Goal: Task Accomplishment & Management: Manage account settings

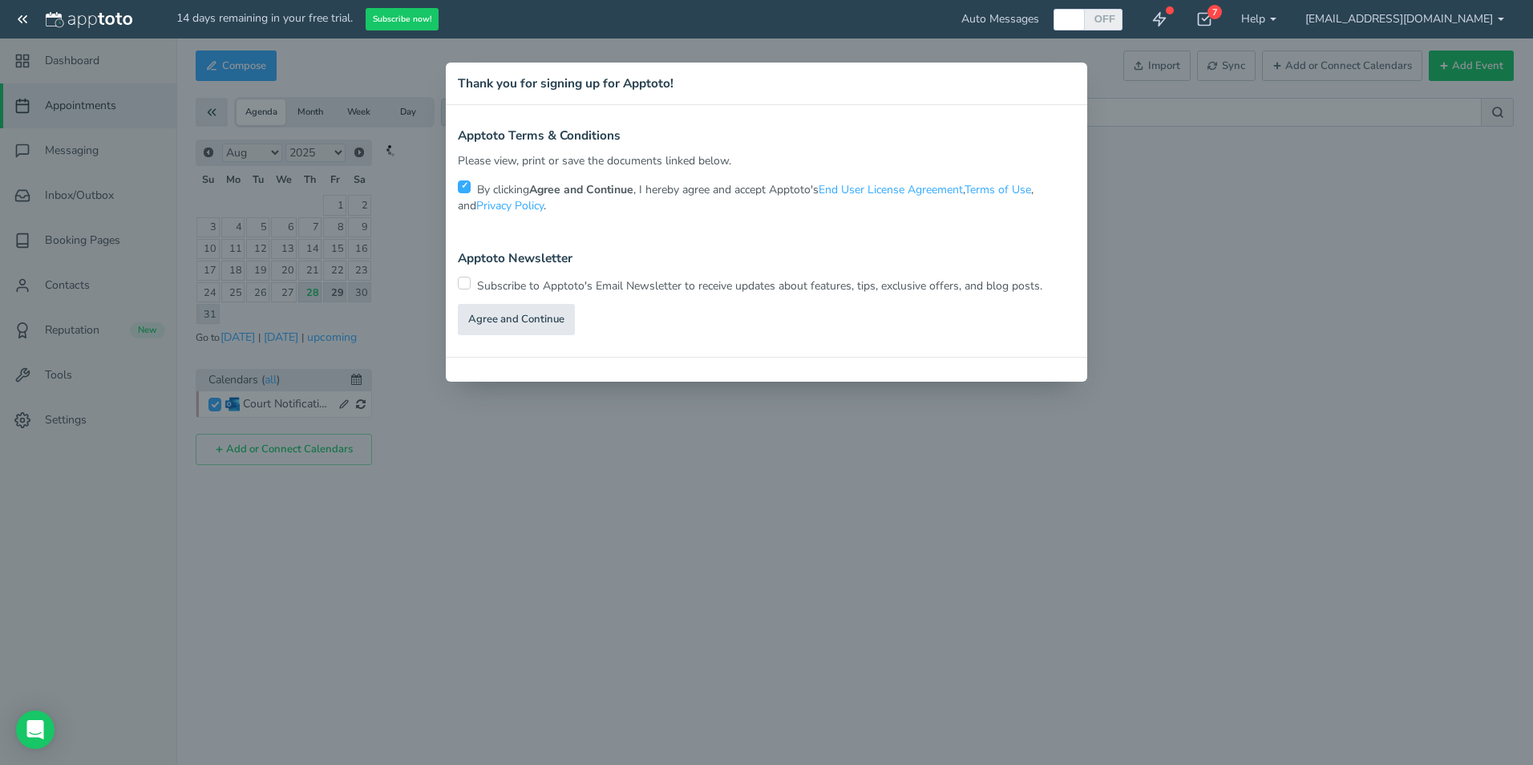
click at [504, 330] on link "Agree and Continue" at bounding box center [516, 319] width 117 height 31
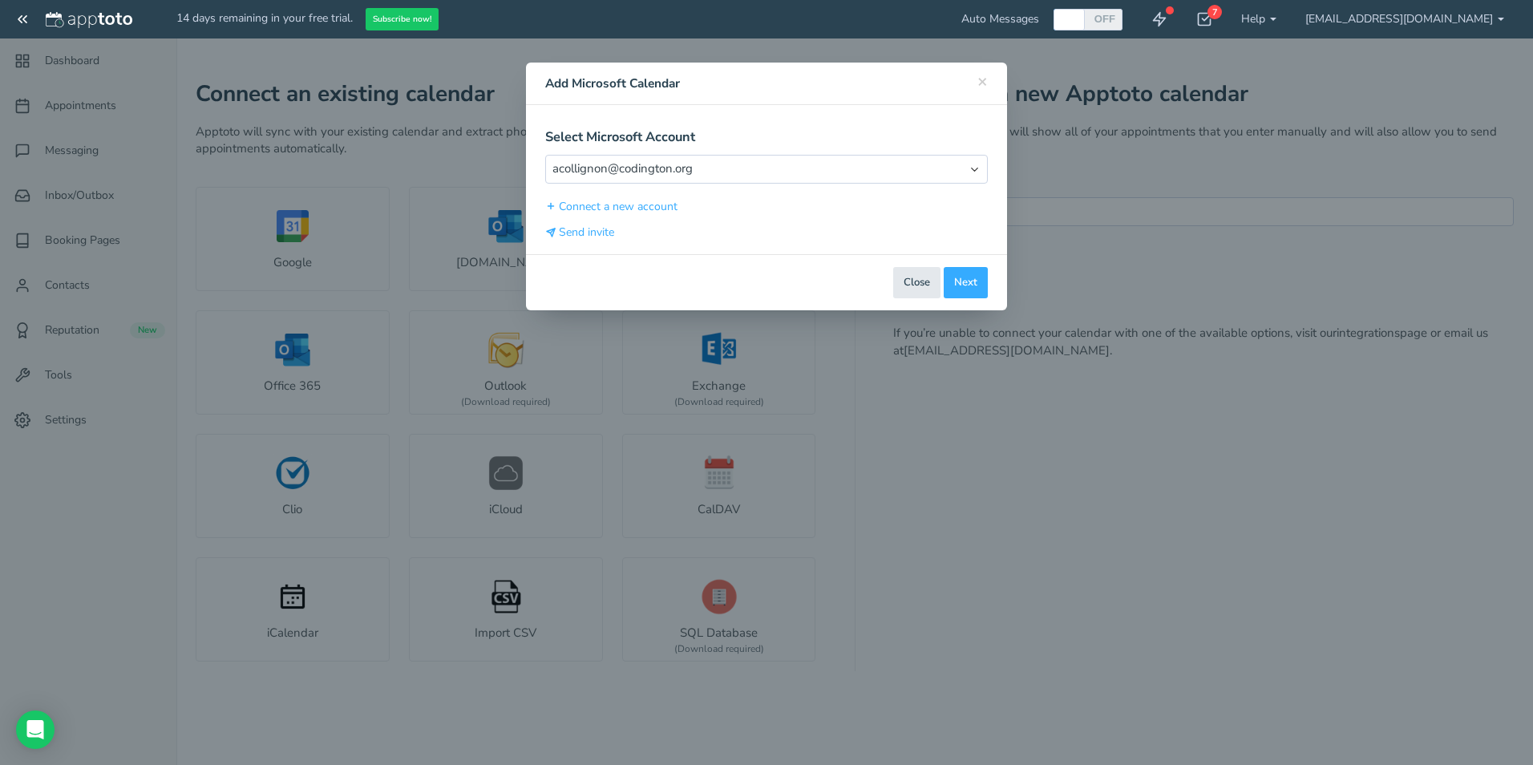
type input "[EMAIL_ADDRESS][DOMAIN_NAME]"
click at [649, 209] on button "Connect a new account" at bounding box center [611, 206] width 133 height 17
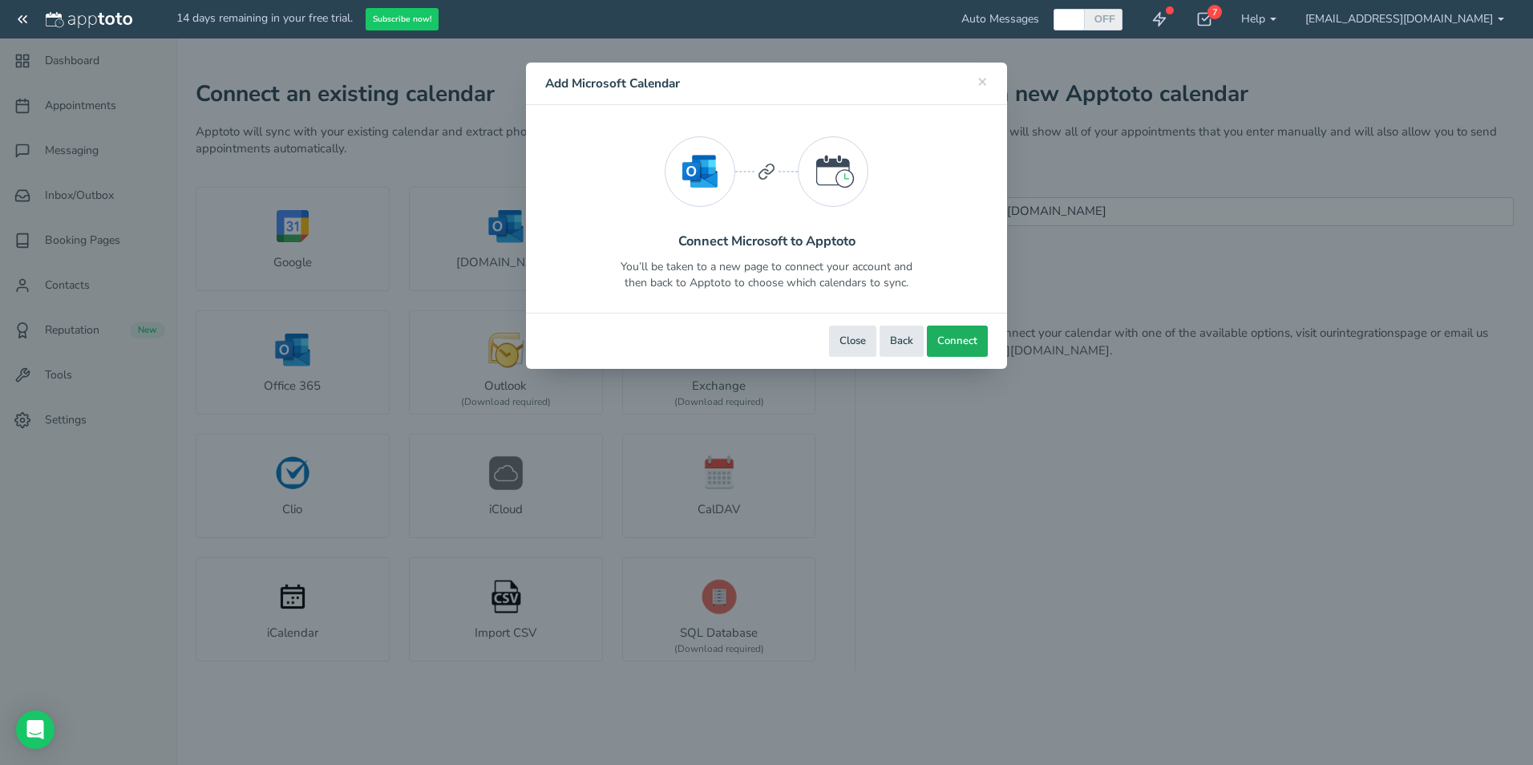
click at [954, 329] on button "Connect" at bounding box center [957, 340] width 61 height 31
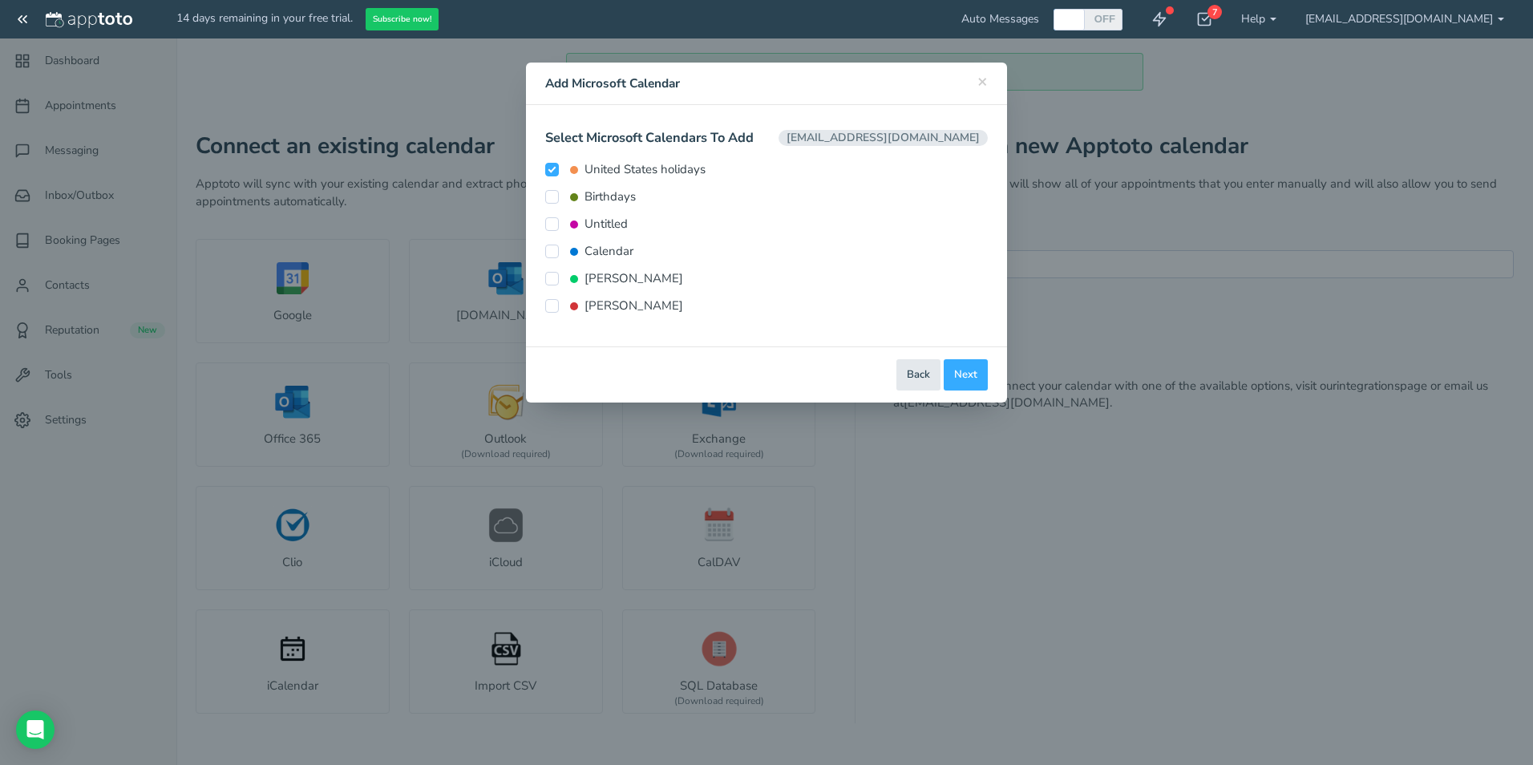
type input "[EMAIL_ADDRESS][DOMAIN_NAME]"
click at [547, 252] on input "Calendar" at bounding box center [552, 251] width 14 height 14
checkbox input "true"
click at [551, 282] on input "[PERSON_NAME]" at bounding box center [552, 279] width 14 height 14
checkbox input "true"
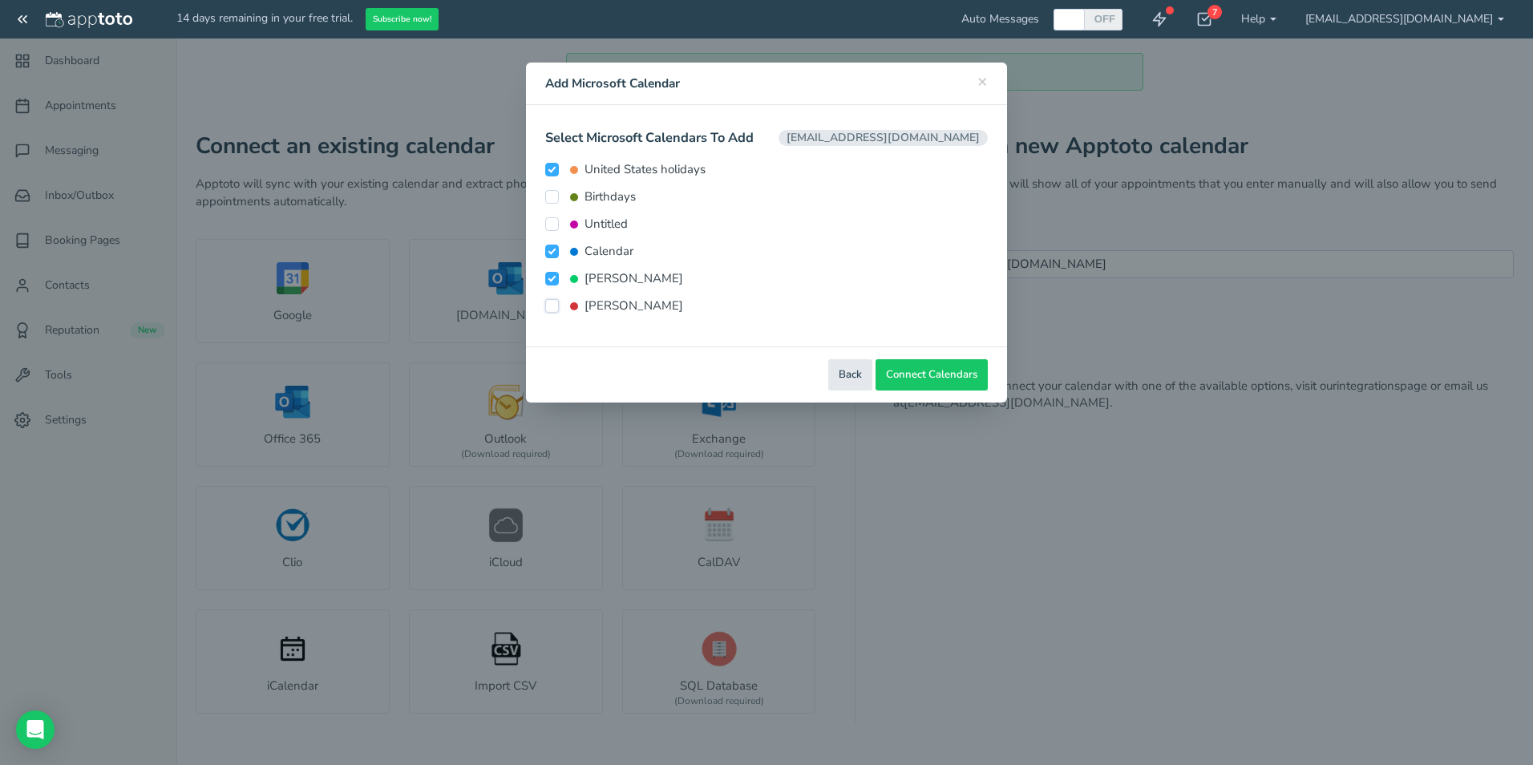
click at [547, 303] on input "[PERSON_NAME]" at bounding box center [552, 306] width 14 height 14
checkbox input "true"
click at [934, 374] on span "Connect Calendars" at bounding box center [931, 374] width 91 height 15
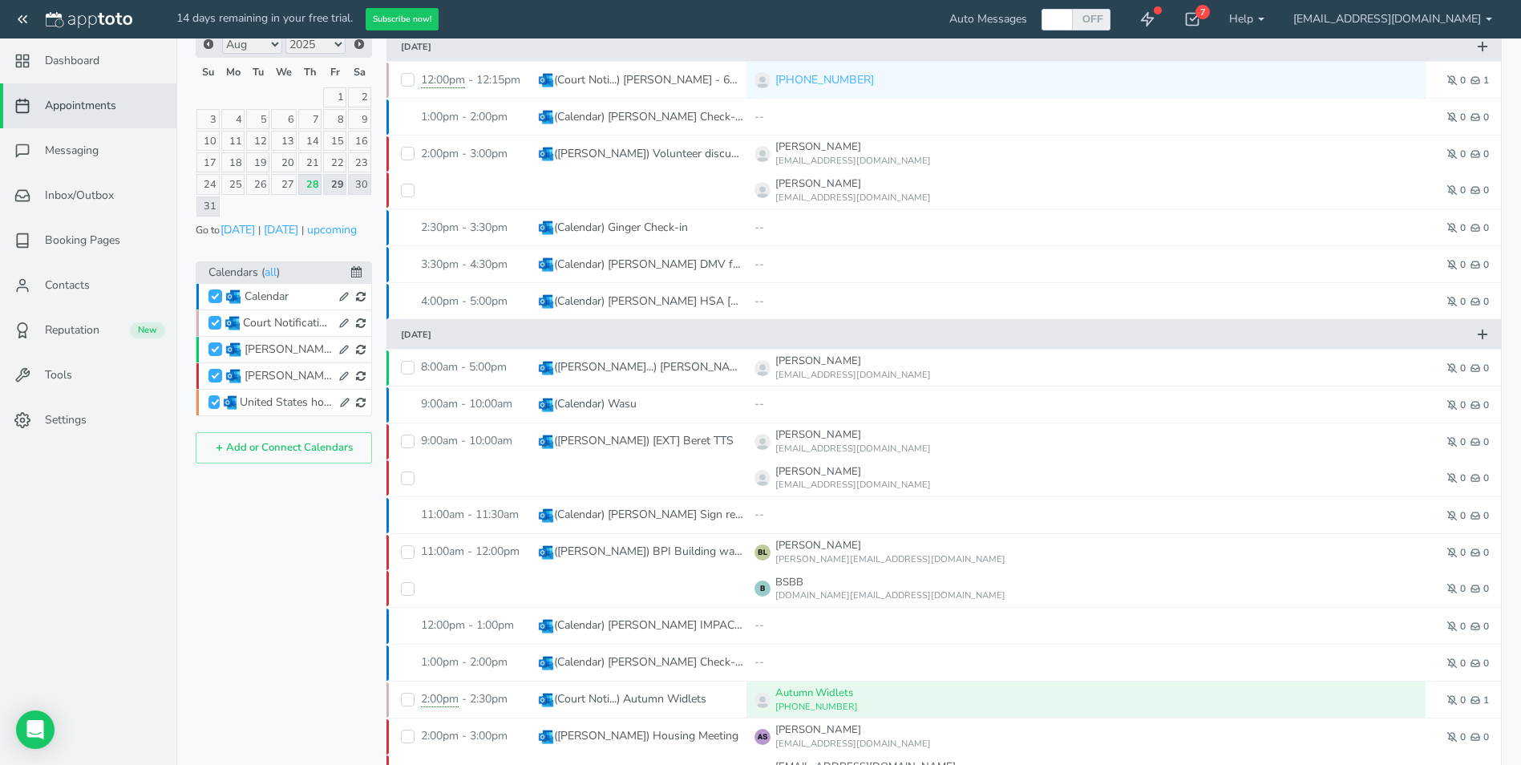
scroll to position [240, 0]
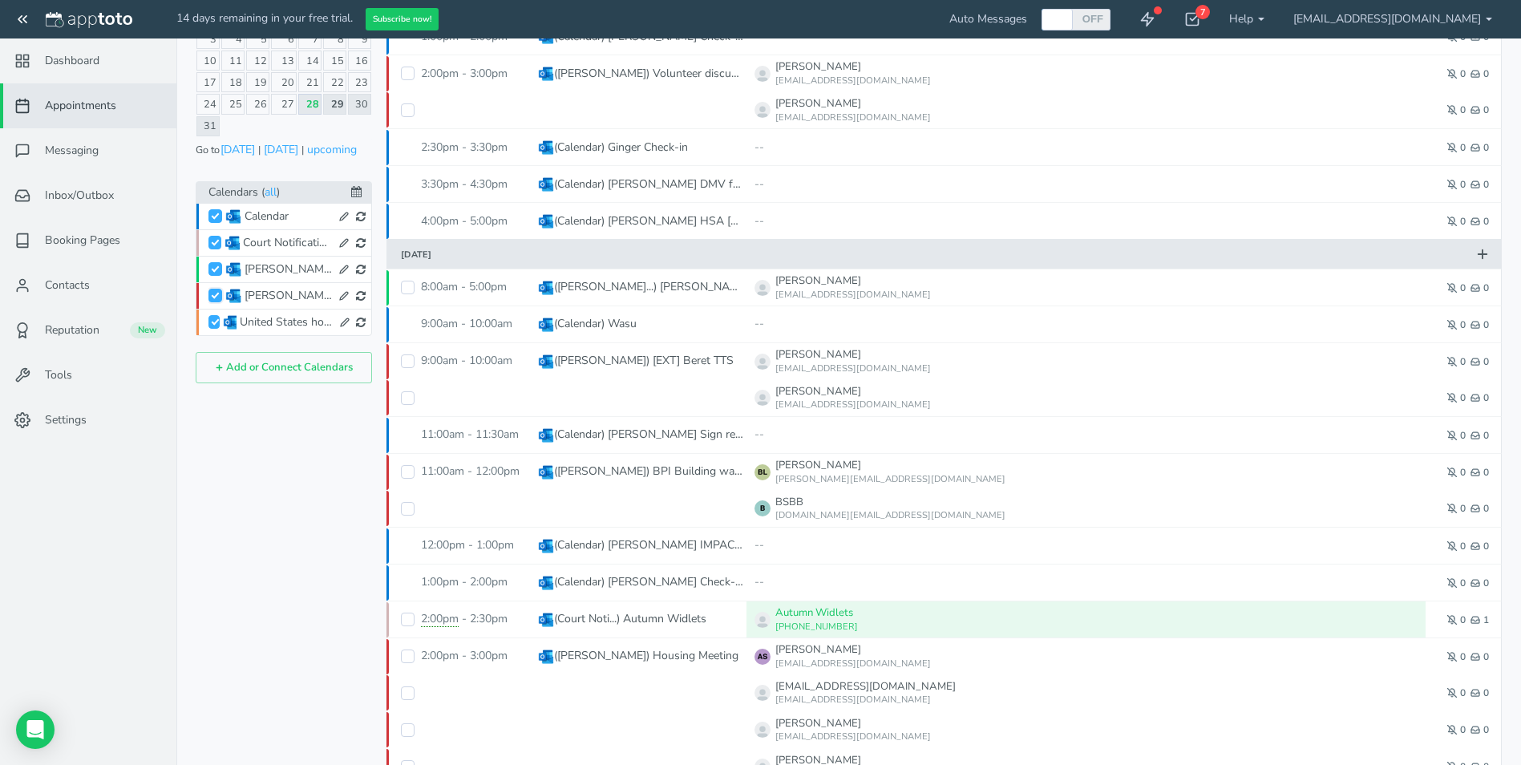
click at [208, 295] on input "[PERSON_NAME]" at bounding box center [215, 296] width 14 height 14
checkbox input "false"
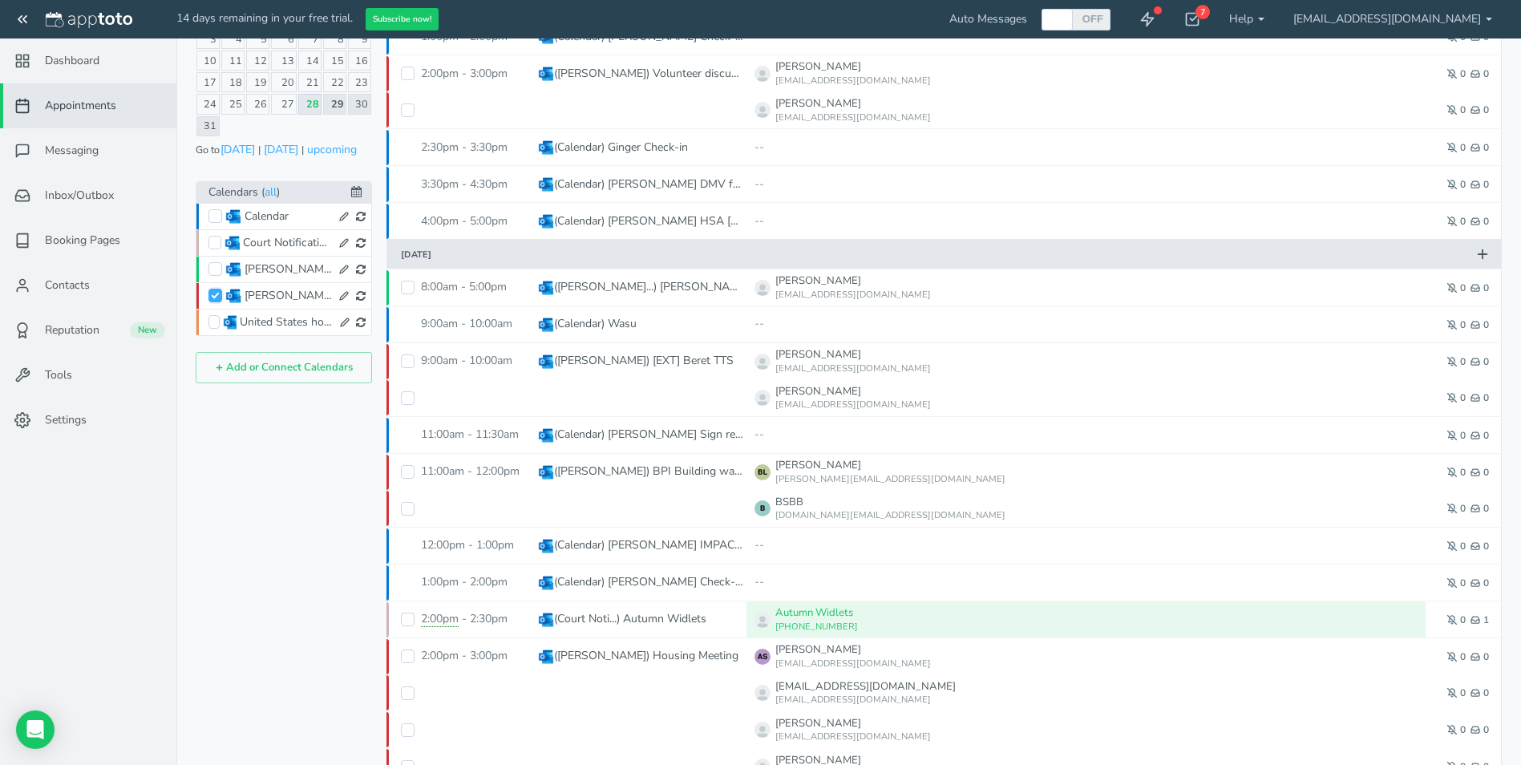
checkbox input "true"
checkbox input "false"
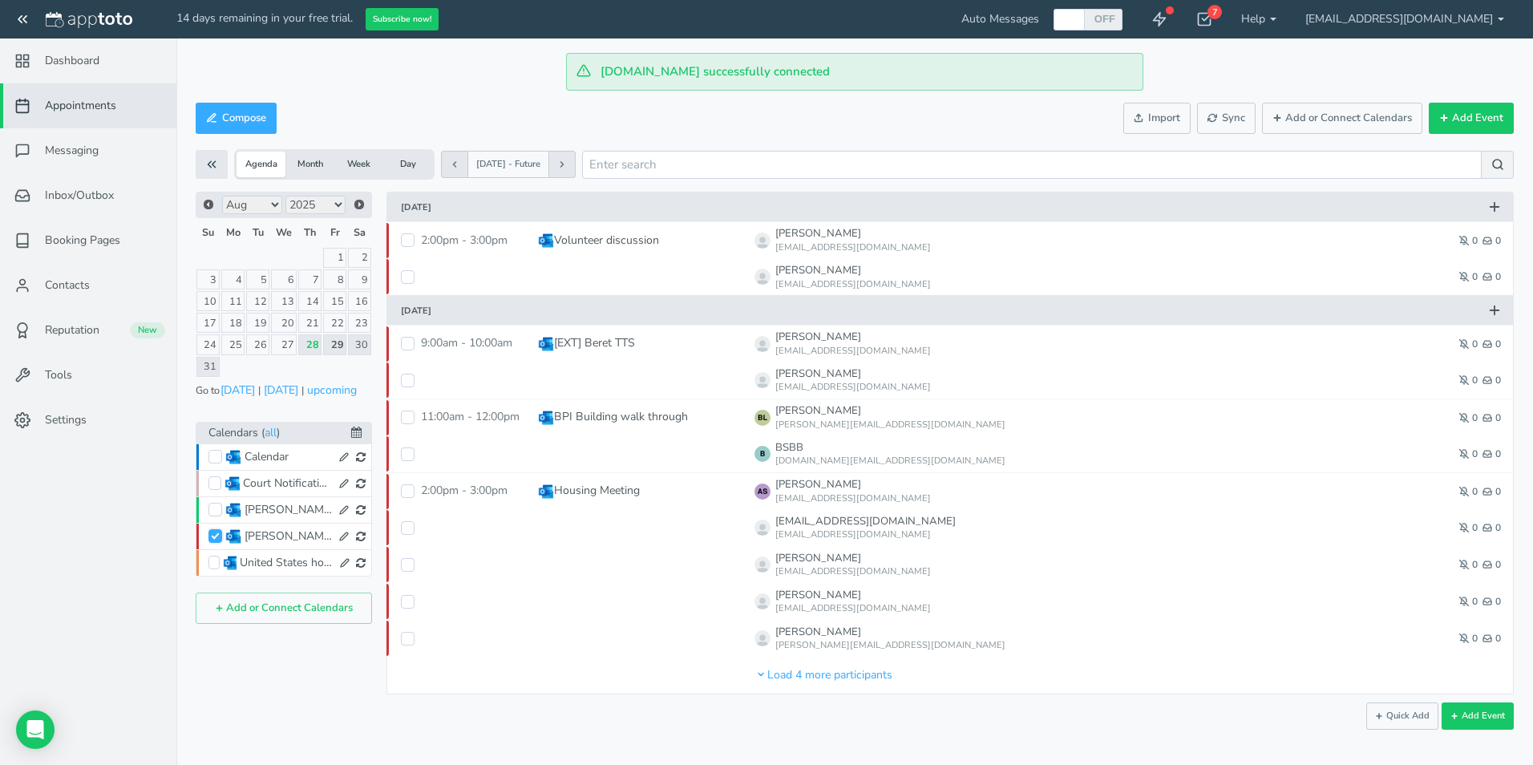
click at [217, 532] on input "[PERSON_NAME]" at bounding box center [215, 536] width 14 height 14
click at [211, 534] on input "[PERSON_NAME]" at bounding box center [215, 536] width 14 height 14
checkbox input "true"
click at [215, 454] on input "Calendar" at bounding box center [215, 457] width 14 height 14
checkbox input "true"
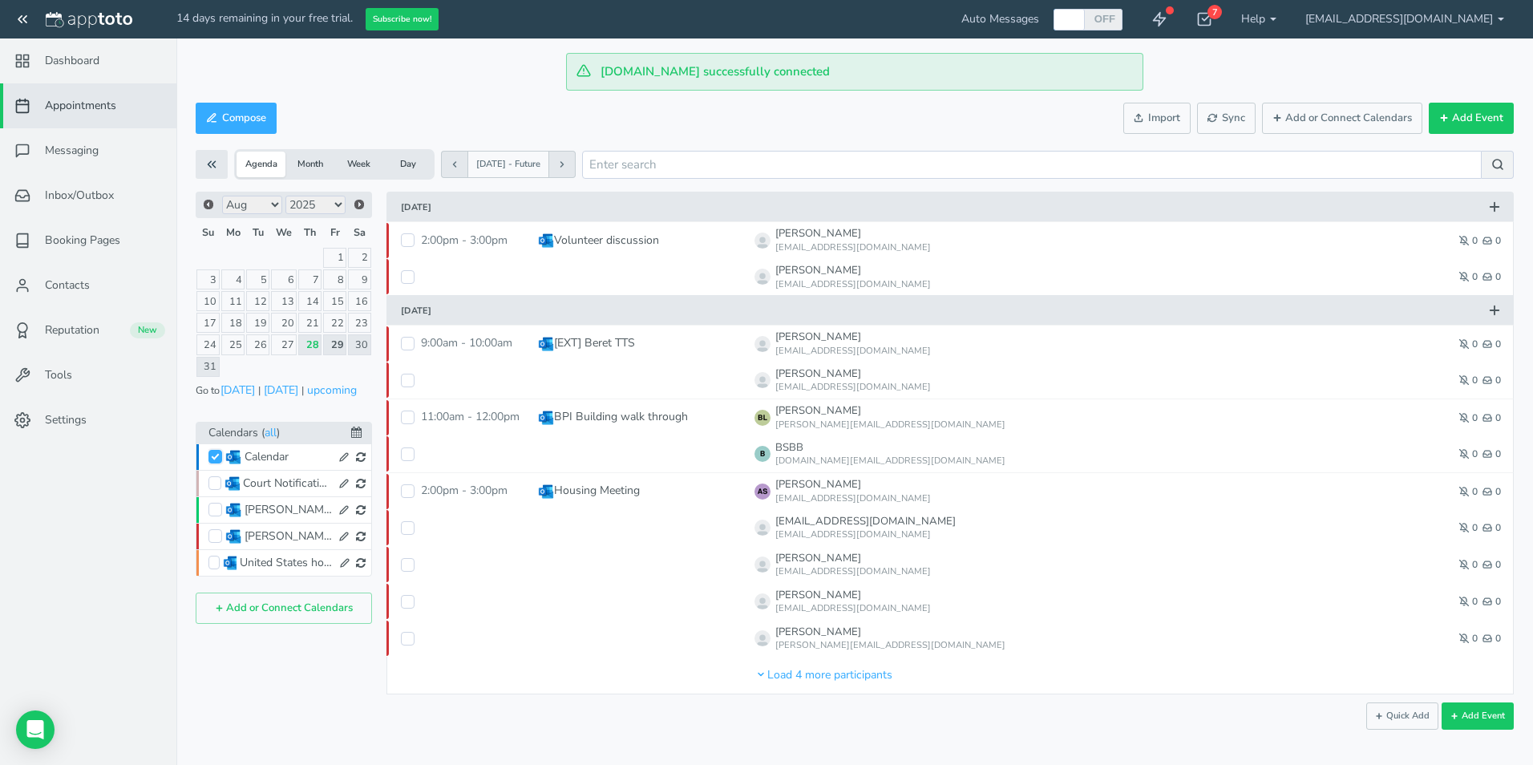
checkbox input "false"
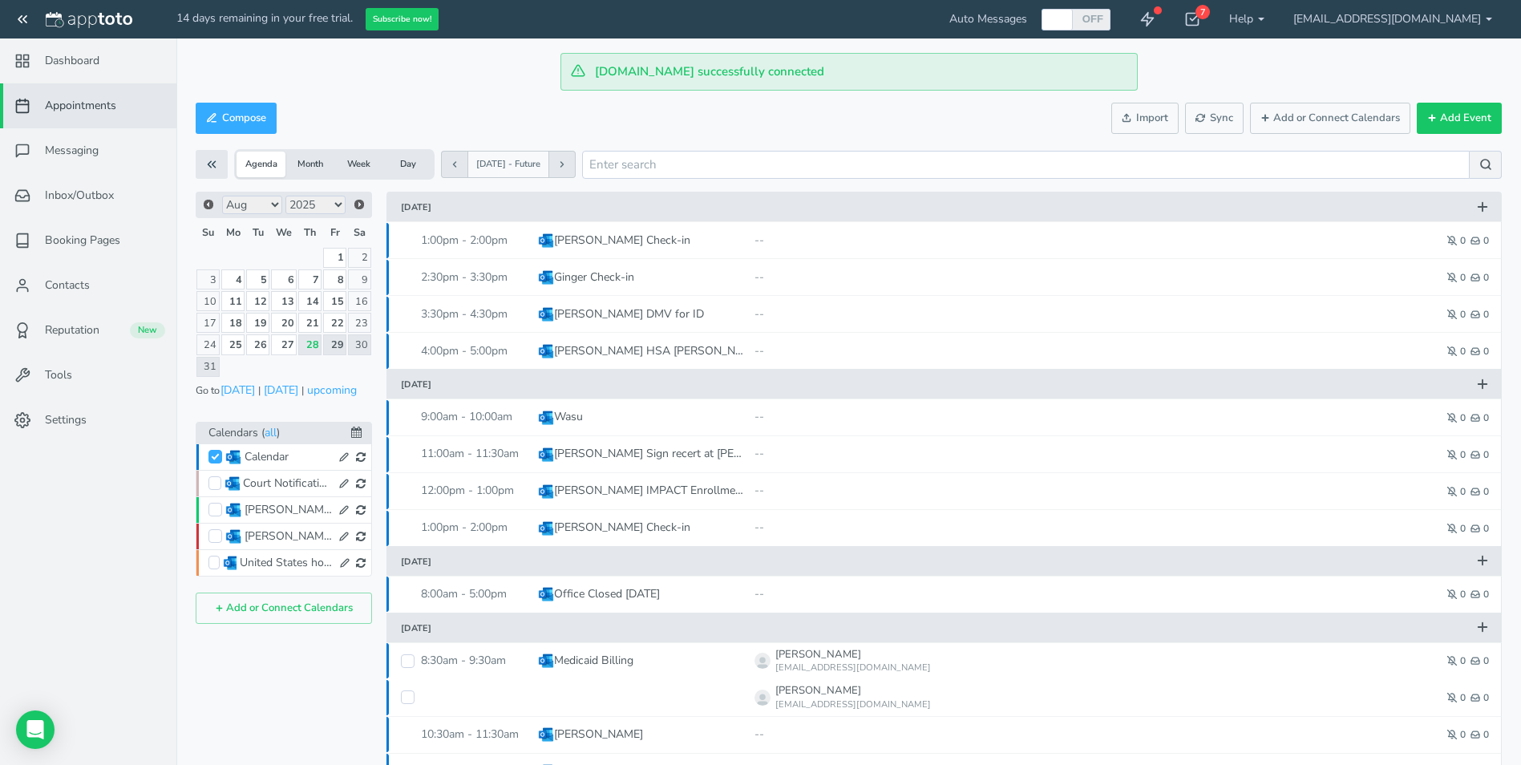
click at [78, 152] on span "Messaging" at bounding box center [72, 151] width 54 height 16
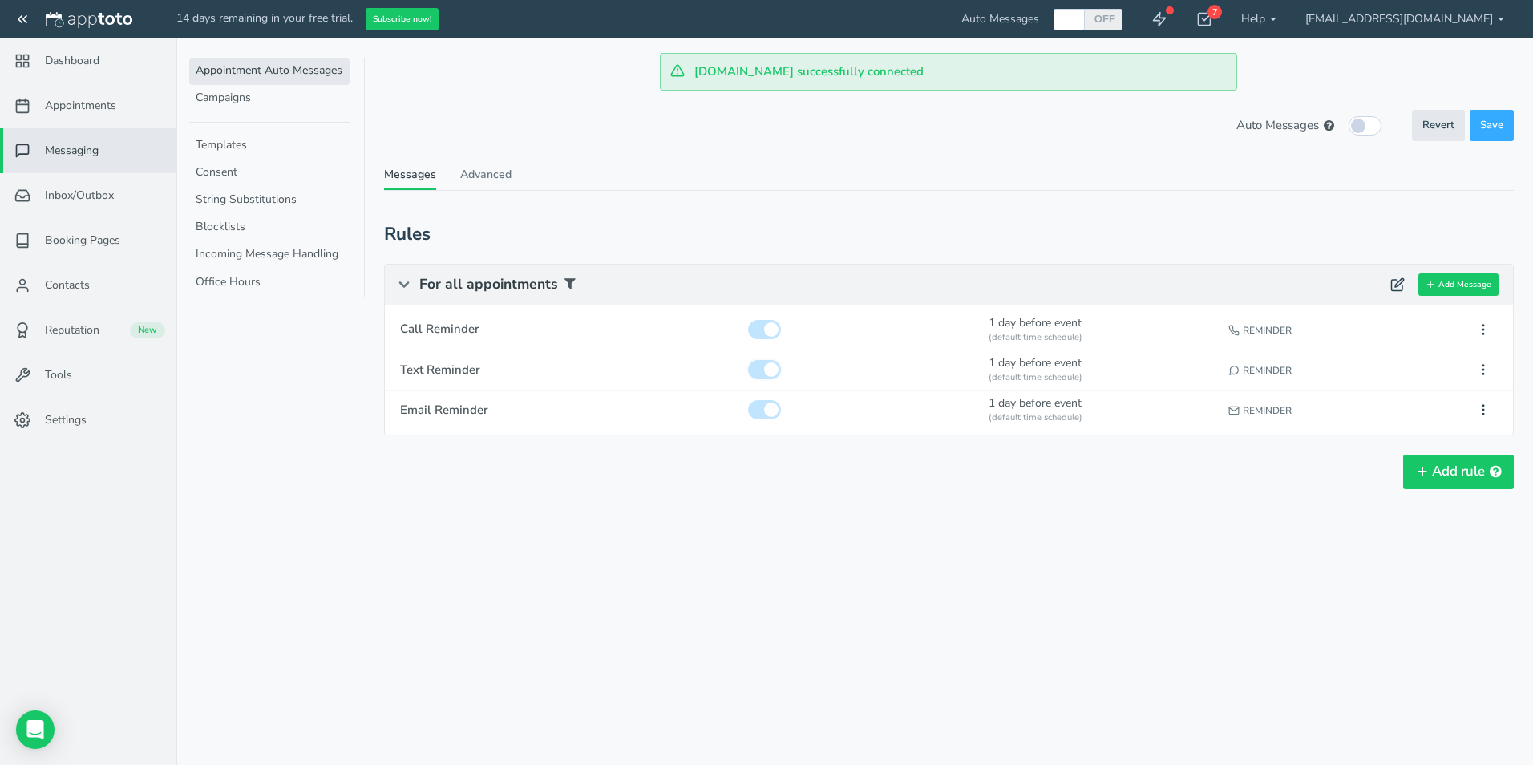
click at [768, 368] on input "checkbox" at bounding box center [764, 369] width 33 height 19
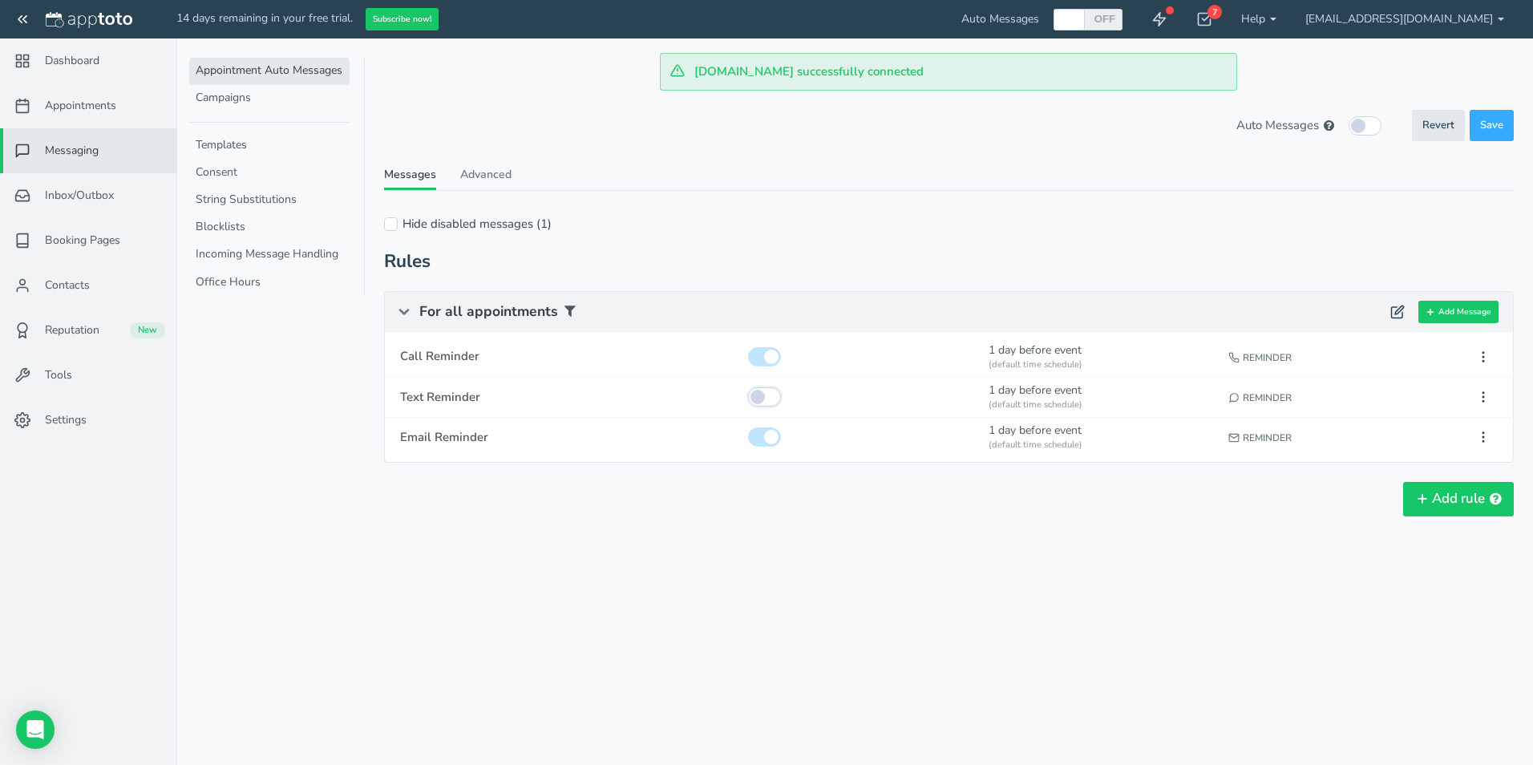
click at [769, 398] on input "checkbox" at bounding box center [764, 396] width 33 height 19
checkbox input "true"
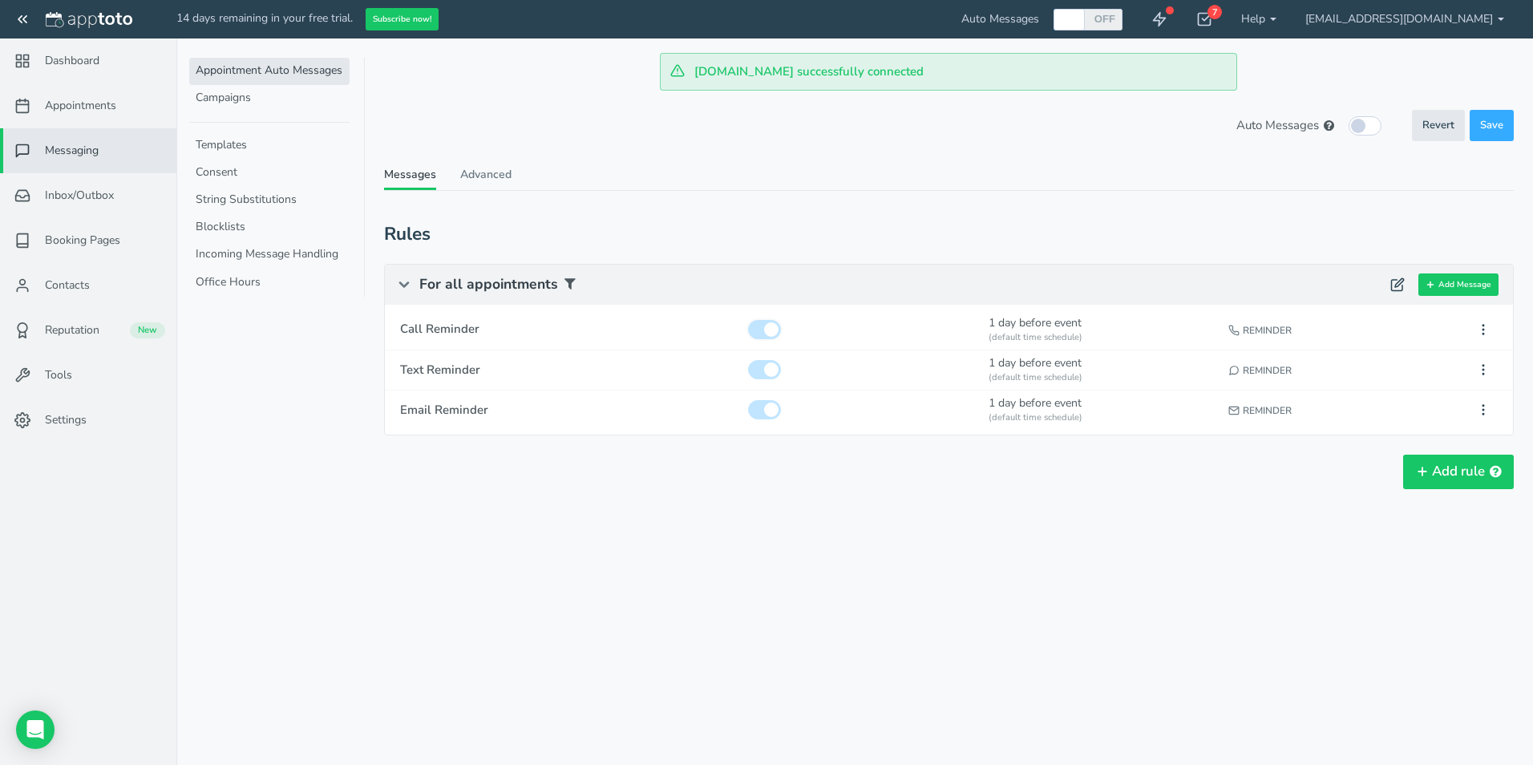
click at [766, 329] on input "checkbox" at bounding box center [764, 329] width 33 height 19
checkbox input "false"
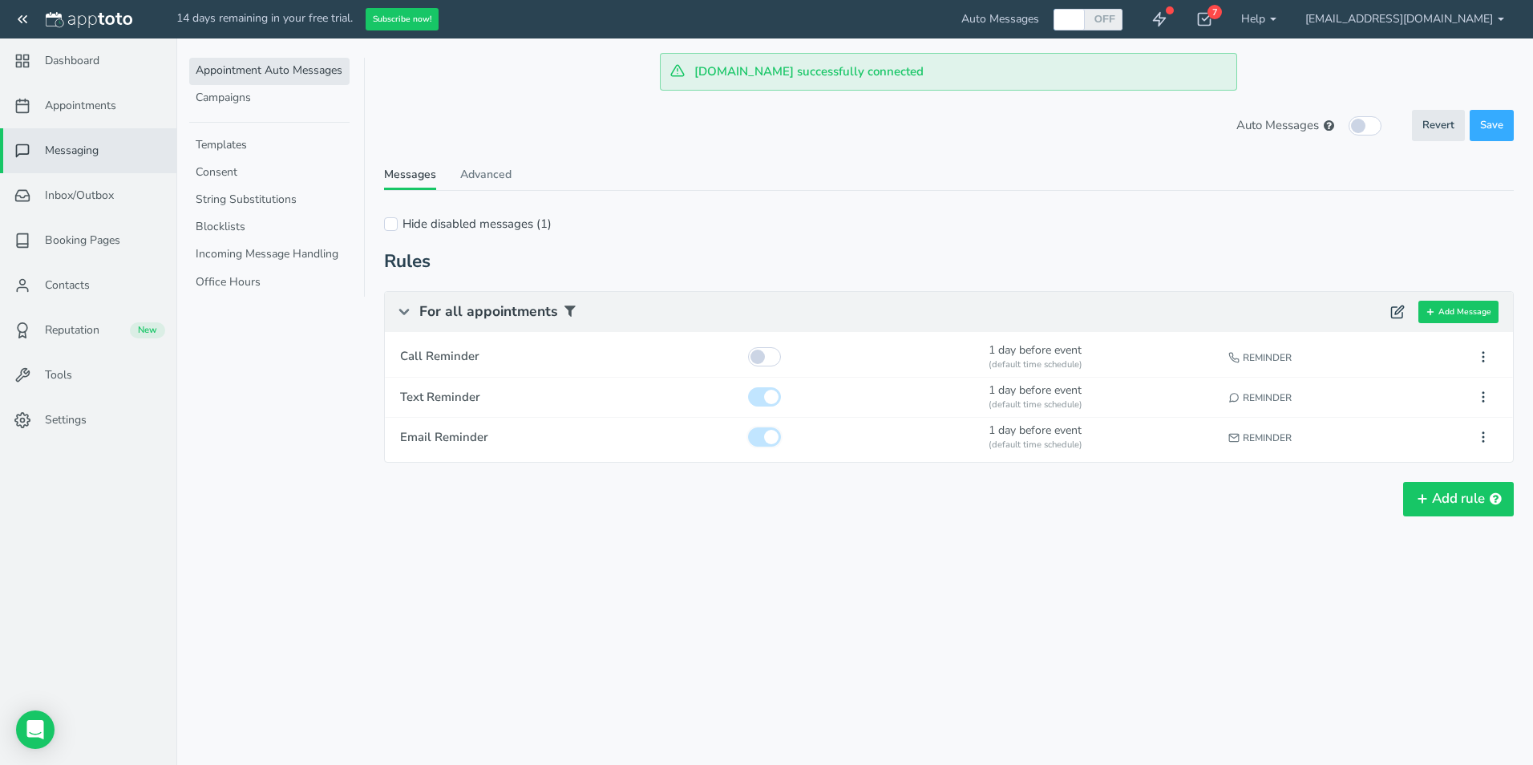
click at [770, 431] on input "checkbox" at bounding box center [764, 436] width 33 height 19
checkbox input "false"
click at [1082, 399] on div "(default time schedule)" at bounding box center [1101, 404] width 226 height 13
type input "Text Reminder"
checkbox input "true"
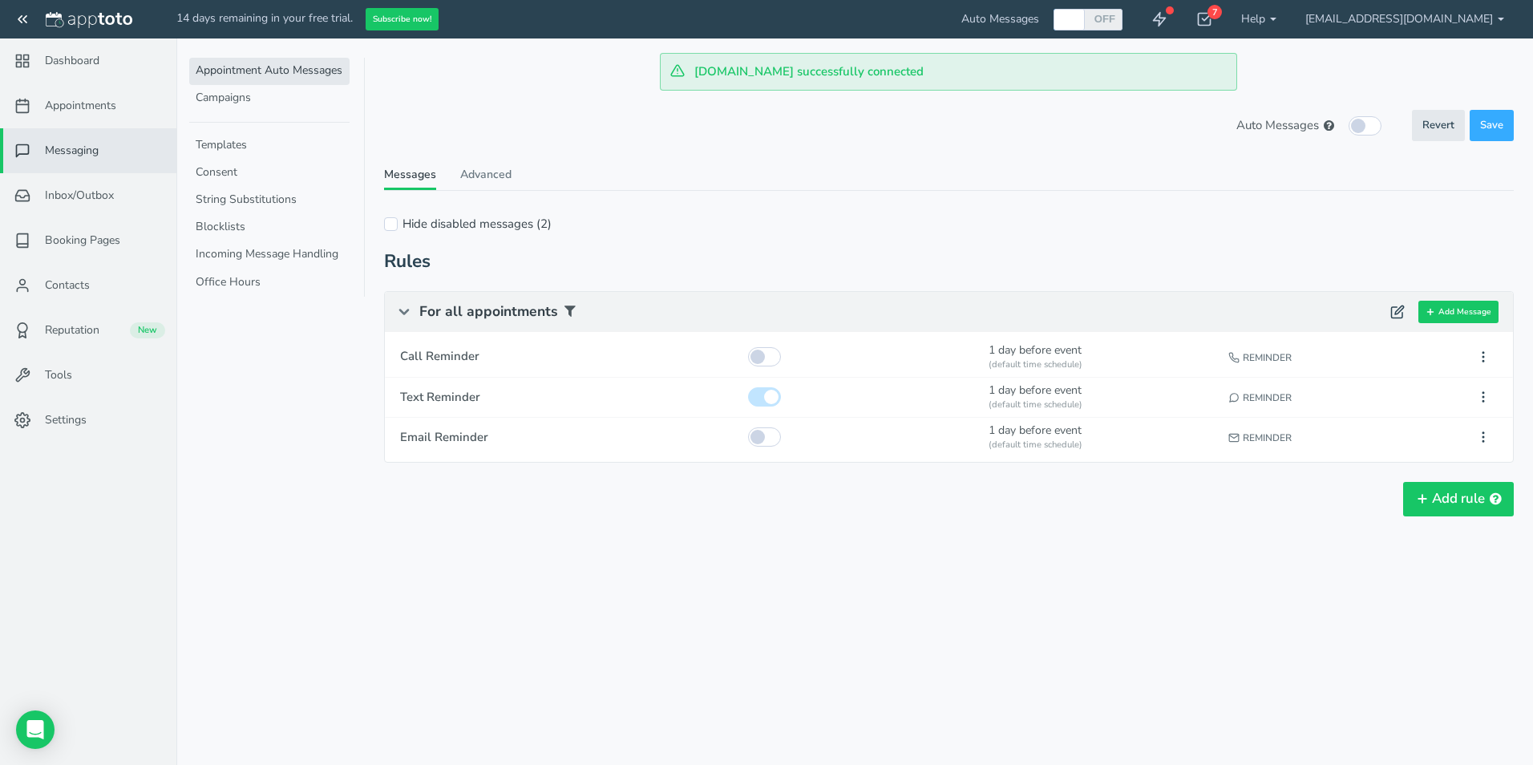
select select "number:1"
select select "string:default"
select select "string:1"
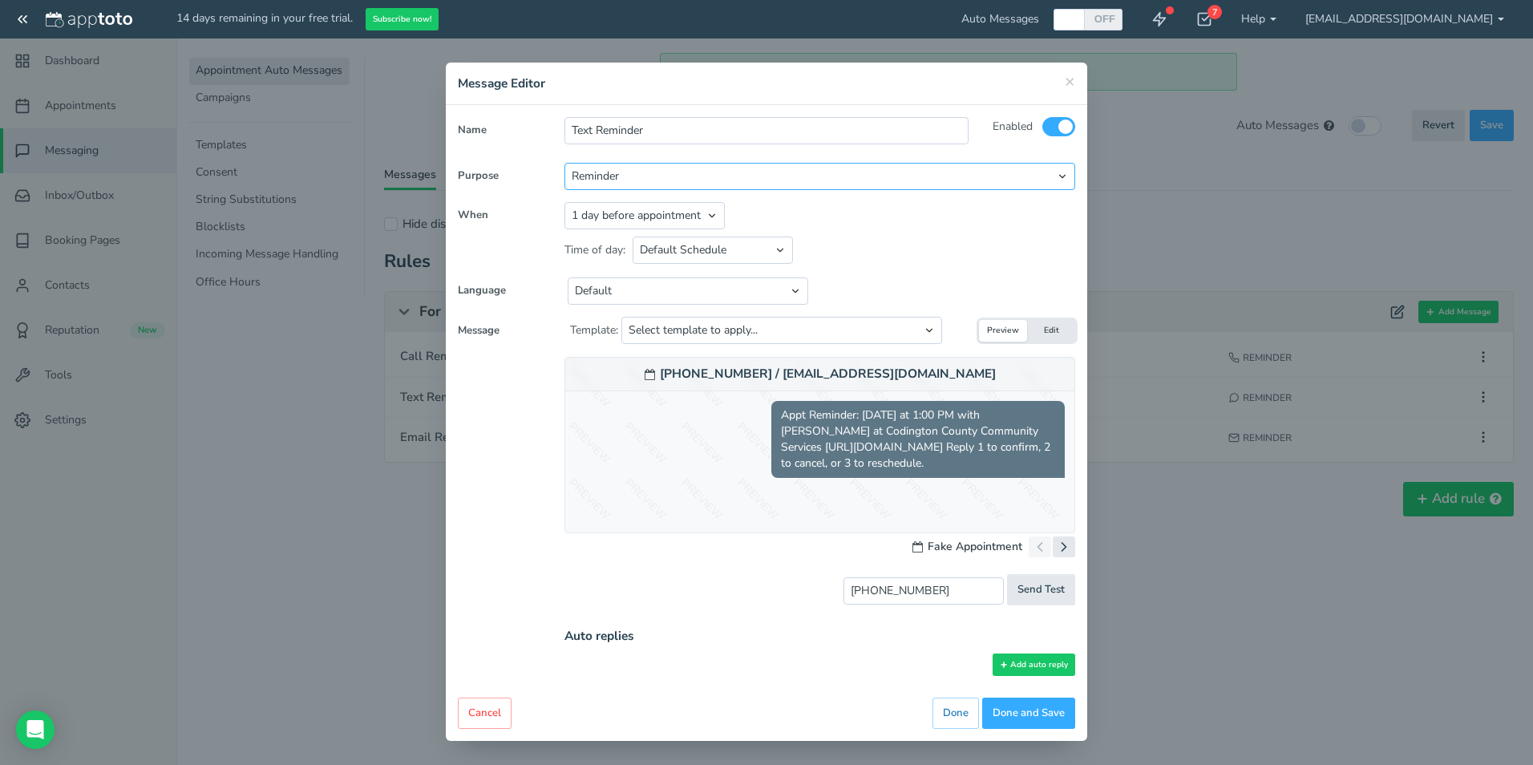
click at [677, 172] on select "Reminder Followup Booking / Initial" at bounding box center [819, 176] width 511 height 27
click at [564, 163] on select "Reminder Followup Booking / Initial" at bounding box center [819, 176] width 511 height 27
click at [644, 217] on select "Appointment start time Day of appointment 1 day before appointment 2 days befor…" at bounding box center [644, 215] width 160 height 27
click at [564, 202] on select "Appointment start time Day of appointment 1 day before appointment 2 days befor…" at bounding box center [644, 215] width 160 height 27
click at [615, 299] on select "Default English - [GEOGRAPHIC_DATA] English - [GEOGRAPHIC_DATA] English - [GEOG…" at bounding box center [688, 290] width 240 height 27
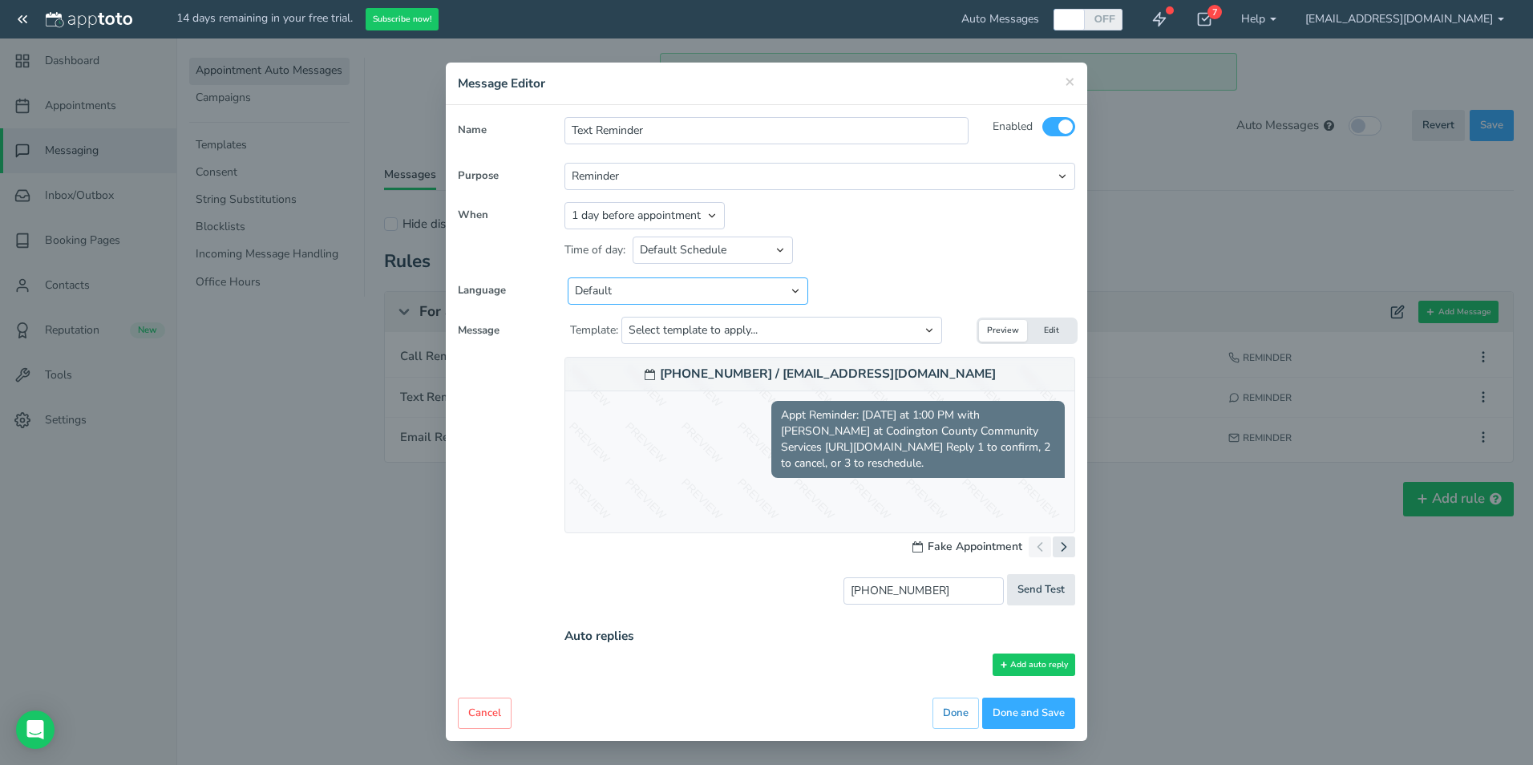
select select "string:en-[GEOGRAPHIC_DATA]"
click at [568, 277] on select "Default English - [GEOGRAPHIC_DATA] English - [GEOGRAPHIC_DATA] English - [GEOG…" at bounding box center [688, 290] width 240 height 27
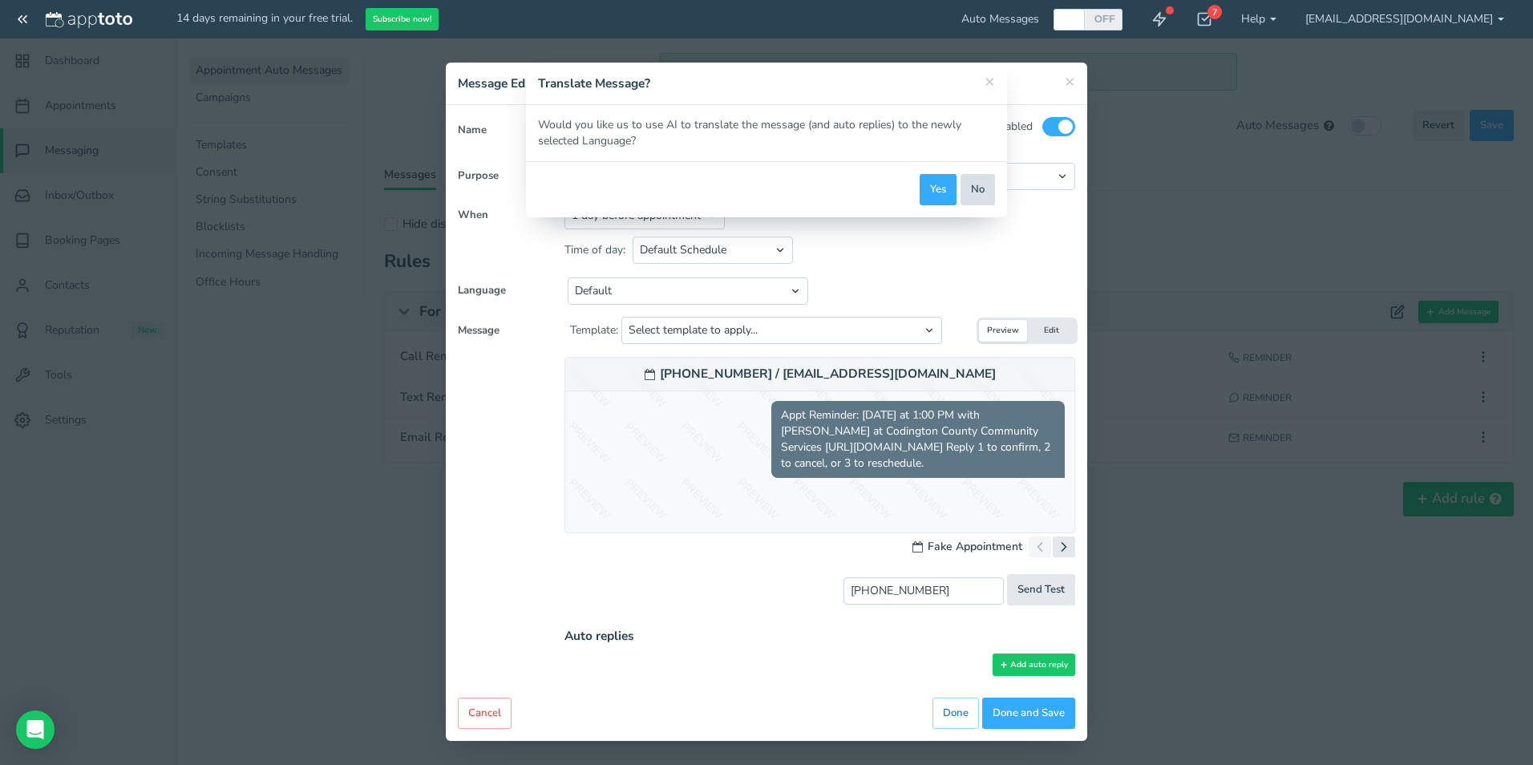
drag, startPoint x: 983, startPoint y: 192, endPoint x: 915, endPoint y: 208, distance: 69.8
click at [981, 192] on button "No" at bounding box center [977, 189] width 34 height 31
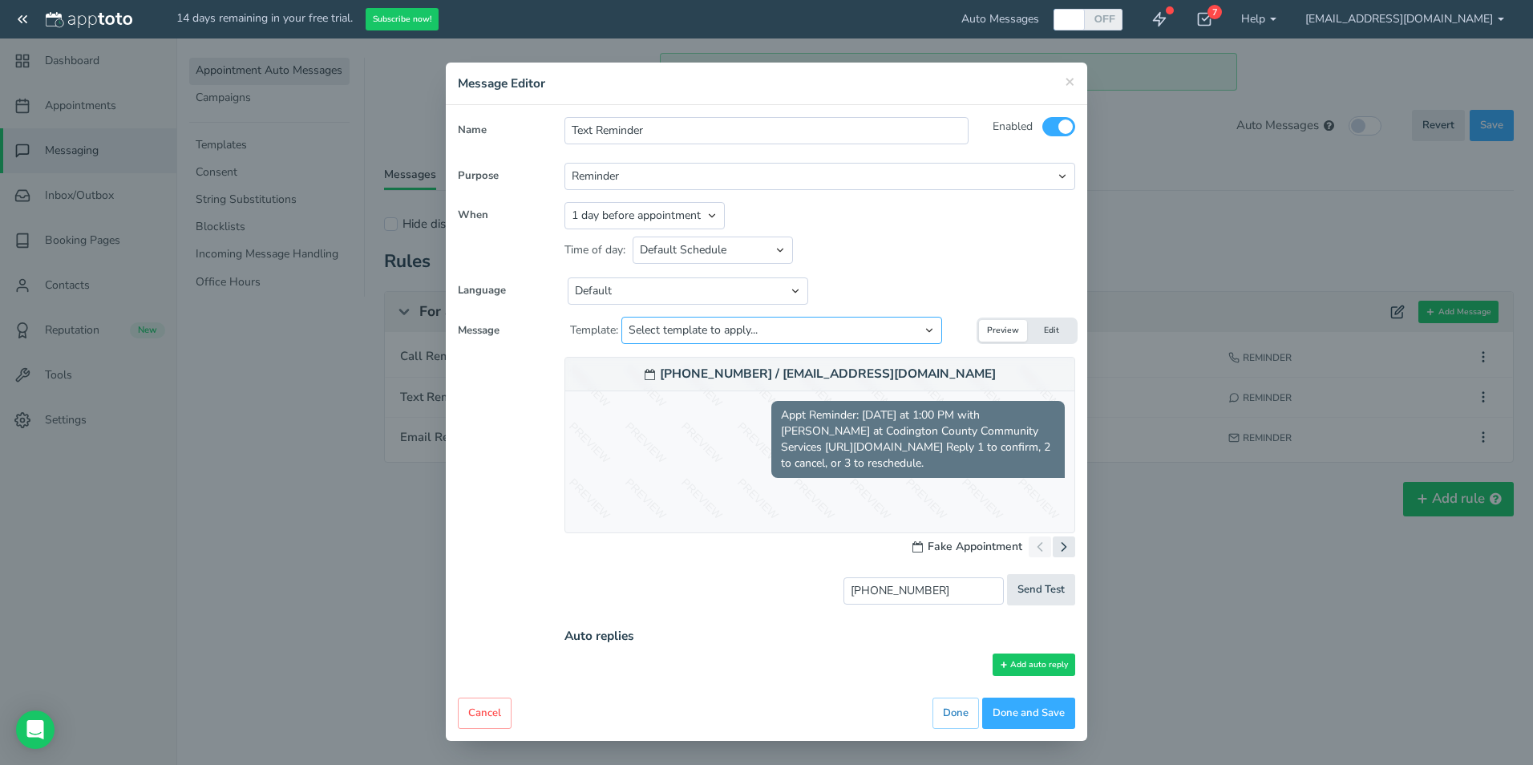
click at [673, 325] on select "Select template to apply... Default Reminder Default Reminder (just company nam…" at bounding box center [781, 330] width 321 height 27
click at [622, 317] on select "Select template to apply... Default Reminder Default Reminder (just company nam…" at bounding box center [781, 330] width 321 height 27
click at [1053, 333] on button "Edit" at bounding box center [1051, 331] width 48 height 22
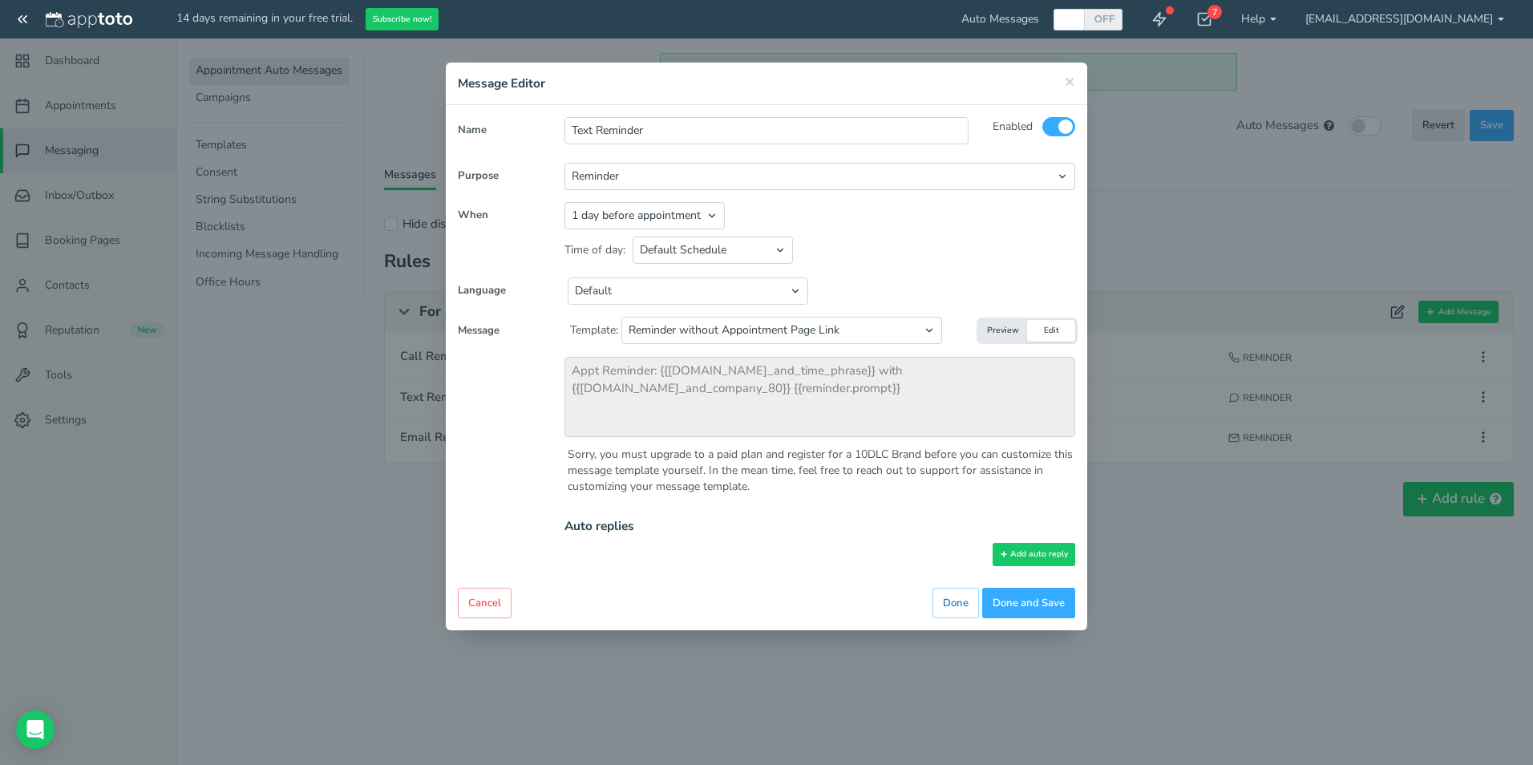
click at [1000, 323] on button "Preview" at bounding box center [1003, 331] width 48 height 22
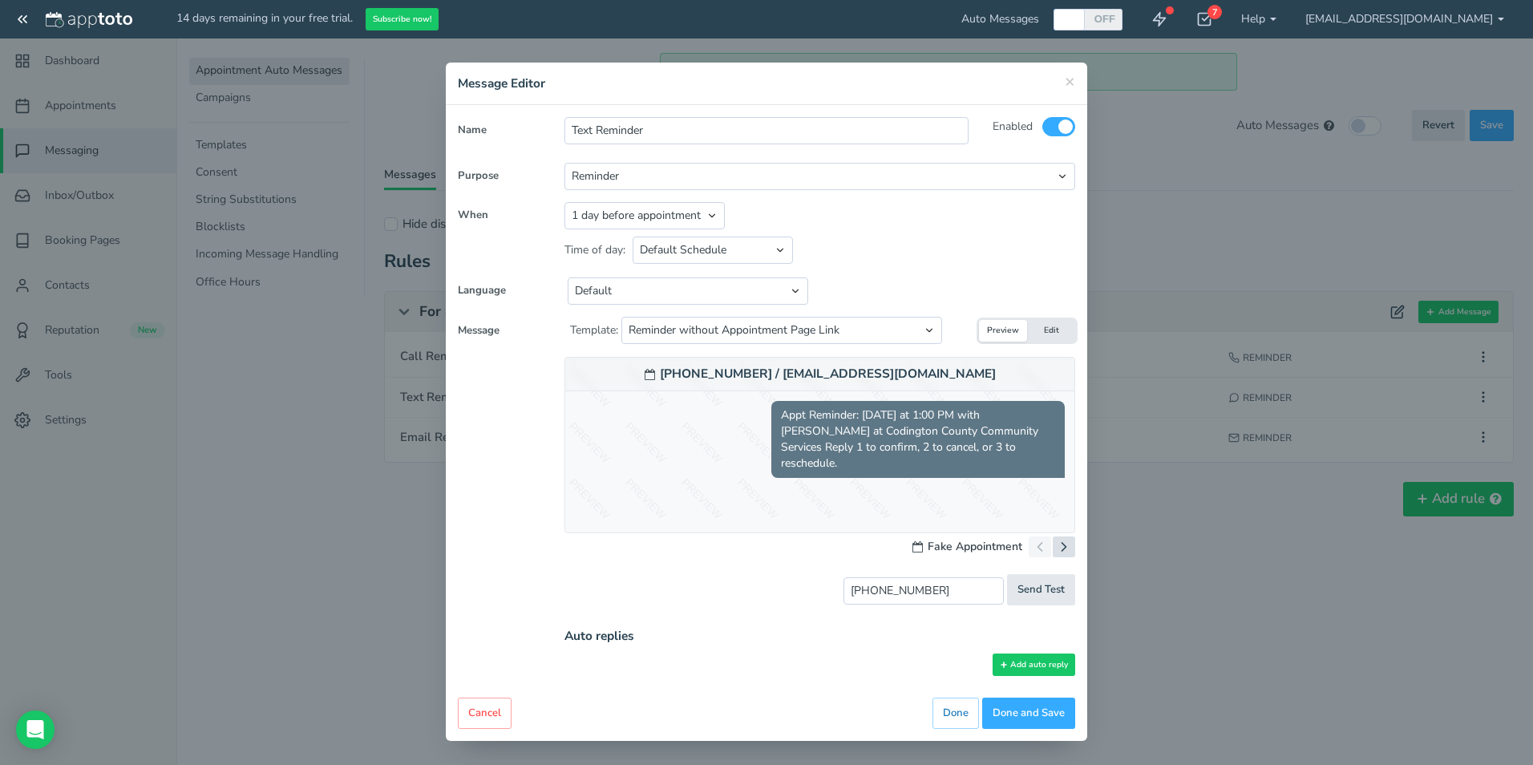
click at [1060, 540] on icon at bounding box center [1064, 547] width 16 height 16
drag, startPoint x: 982, startPoint y: 478, endPoint x: 979, endPoint y: 468, distance: 10.1
click at [980, 473] on div "[PHONE_NUMBER] Appt Reminder: [DATE] at 12:00 PM with [PERSON_NAME] at Codingto…" at bounding box center [819, 445] width 511 height 176
drag, startPoint x: 979, startPoint y: 468, endPoint x: 959, endPoint y: 434, distance: 39.9
click at [959, 434] on span "Appt Reminder: [DATE] at 12:00 PM with [PERSON_NAME] at Codington County Commun…" at bounding box center [917, 439] width 293 height 77
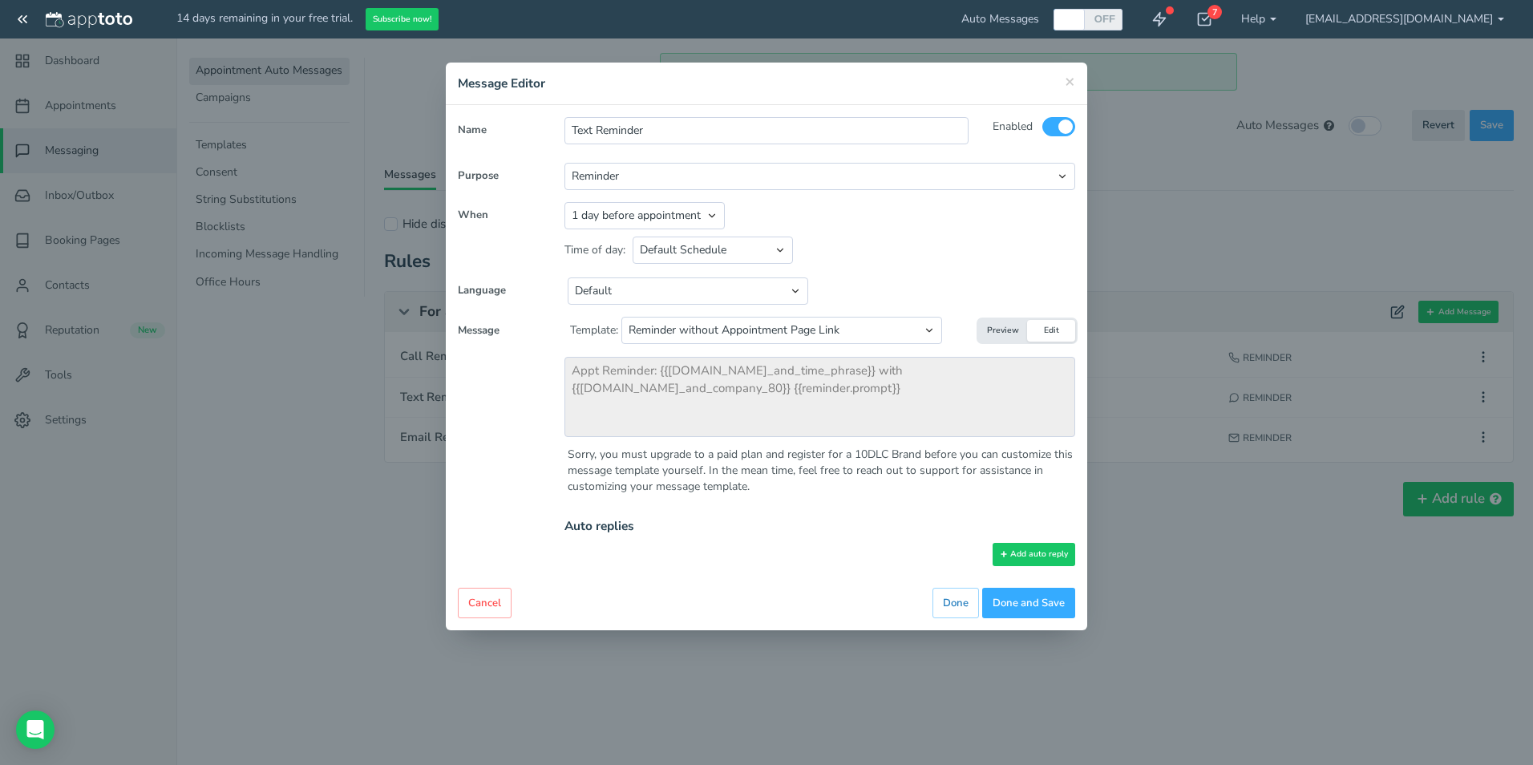
click at [1009, 335] on button "Preview" at bounding box center [1003, 331] width 48 height 22
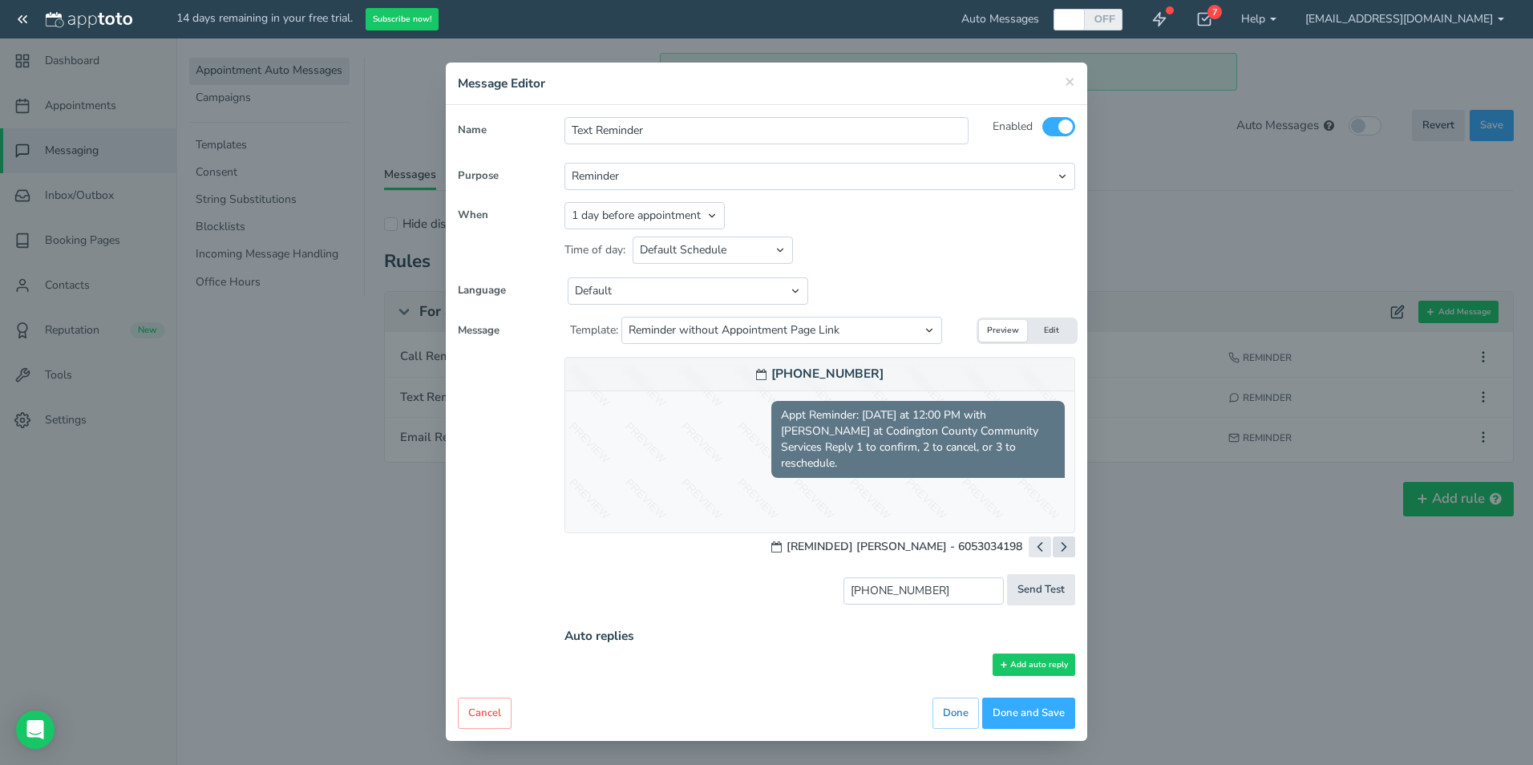
click at [1060, 543] on icon at bounding box center [1064, 547] width 16 height 16
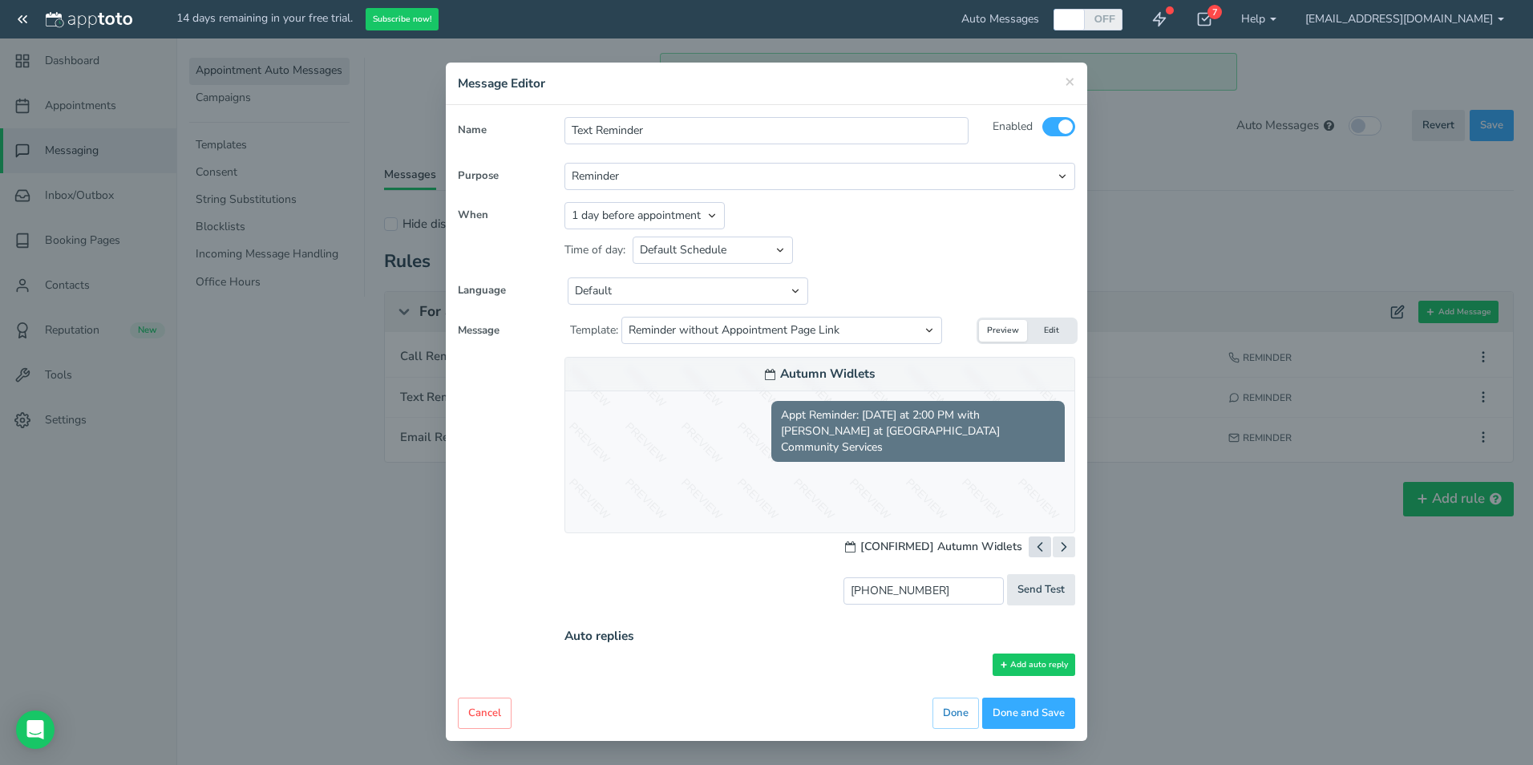
click at [1034, 548] on icon at bounding box center [1040, 547] width 16 height 16
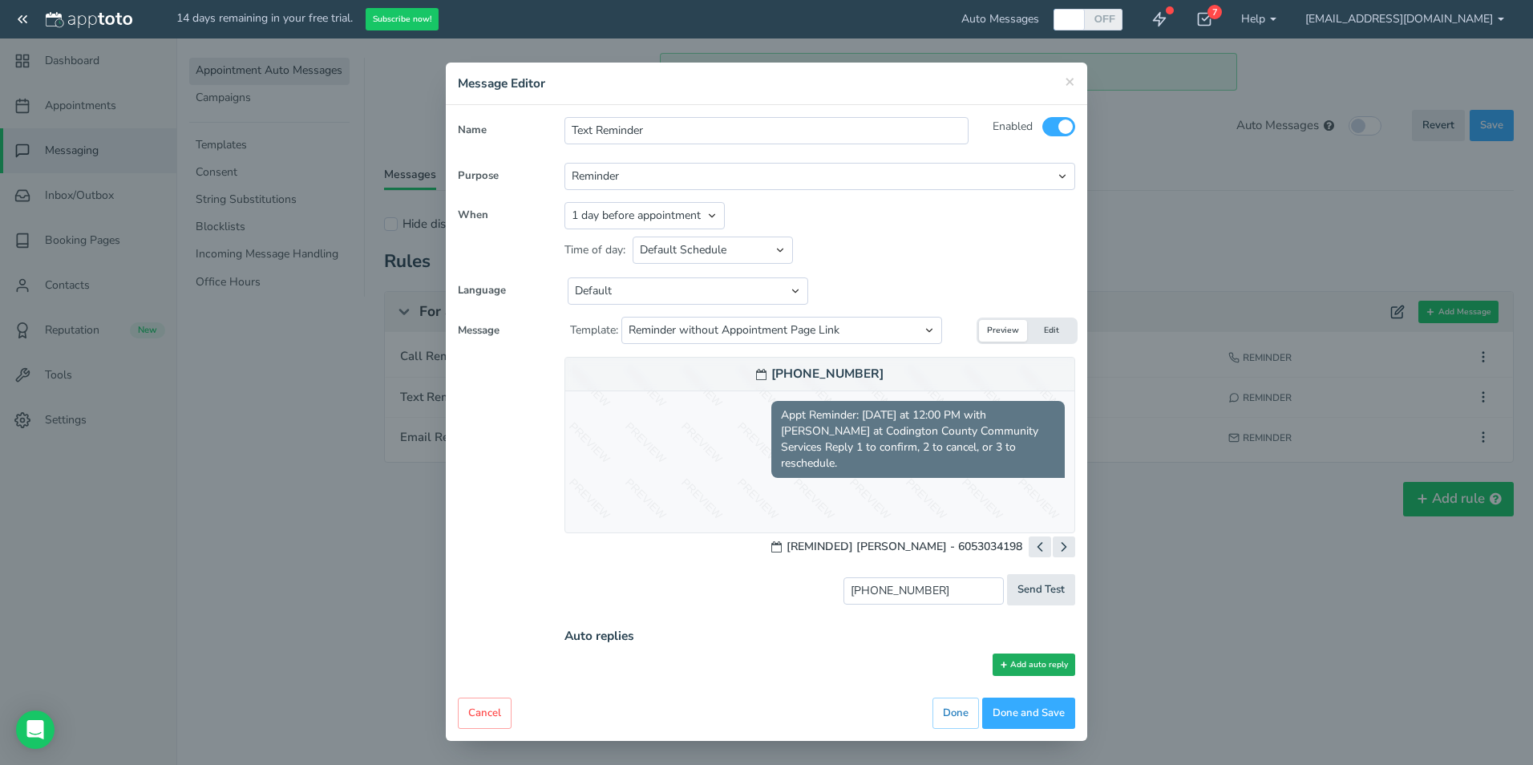
click at [1043, 666] on button "Add auto reply" at bounding box center [1033, 664] width 83 height 23
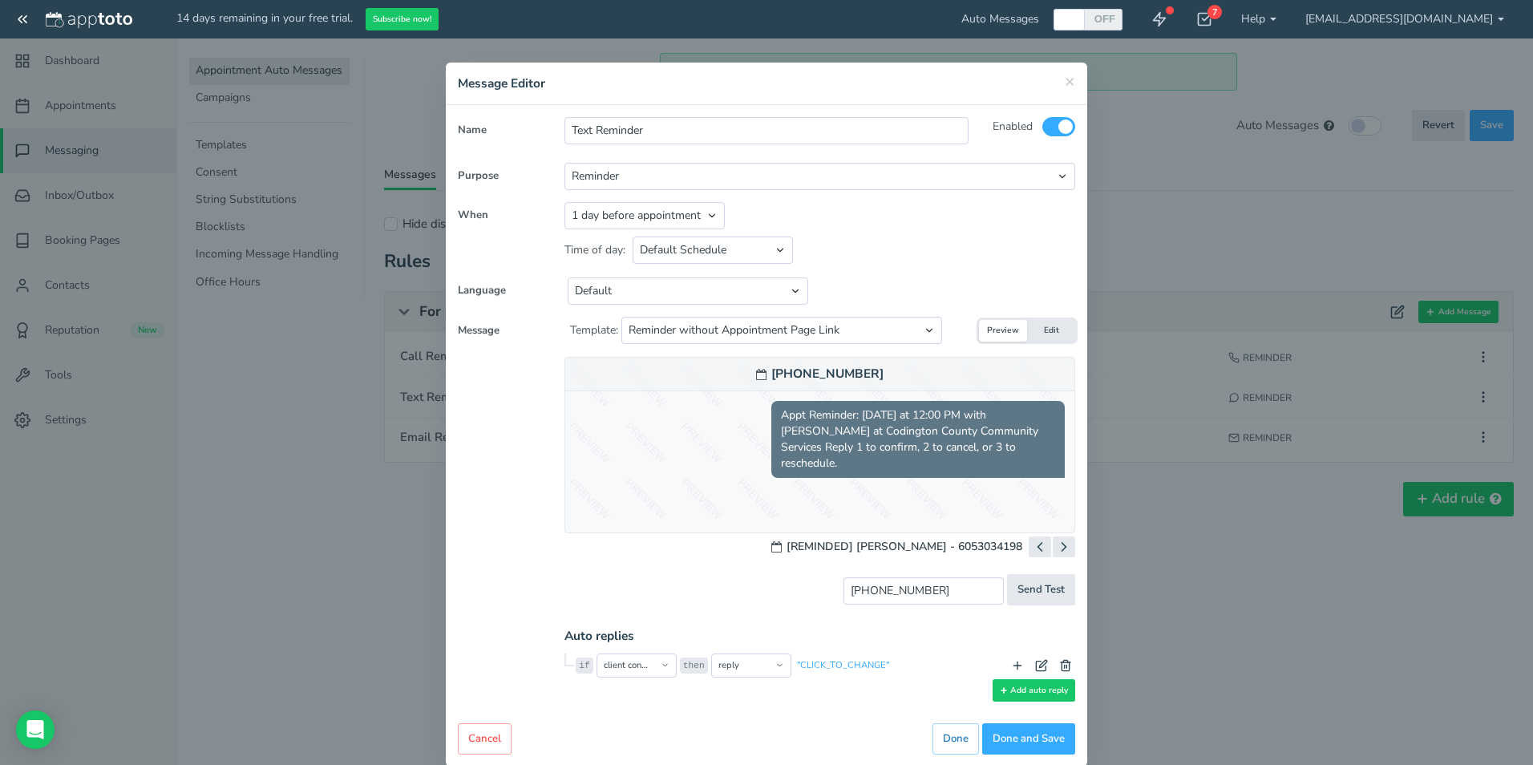
click at [955, 426] on span "Appt Reminder: [DATE] at 12:00 PM with [PERSON_NAME] at Codington County Commun…" at bounding box center [917, 439] width 293 height 77
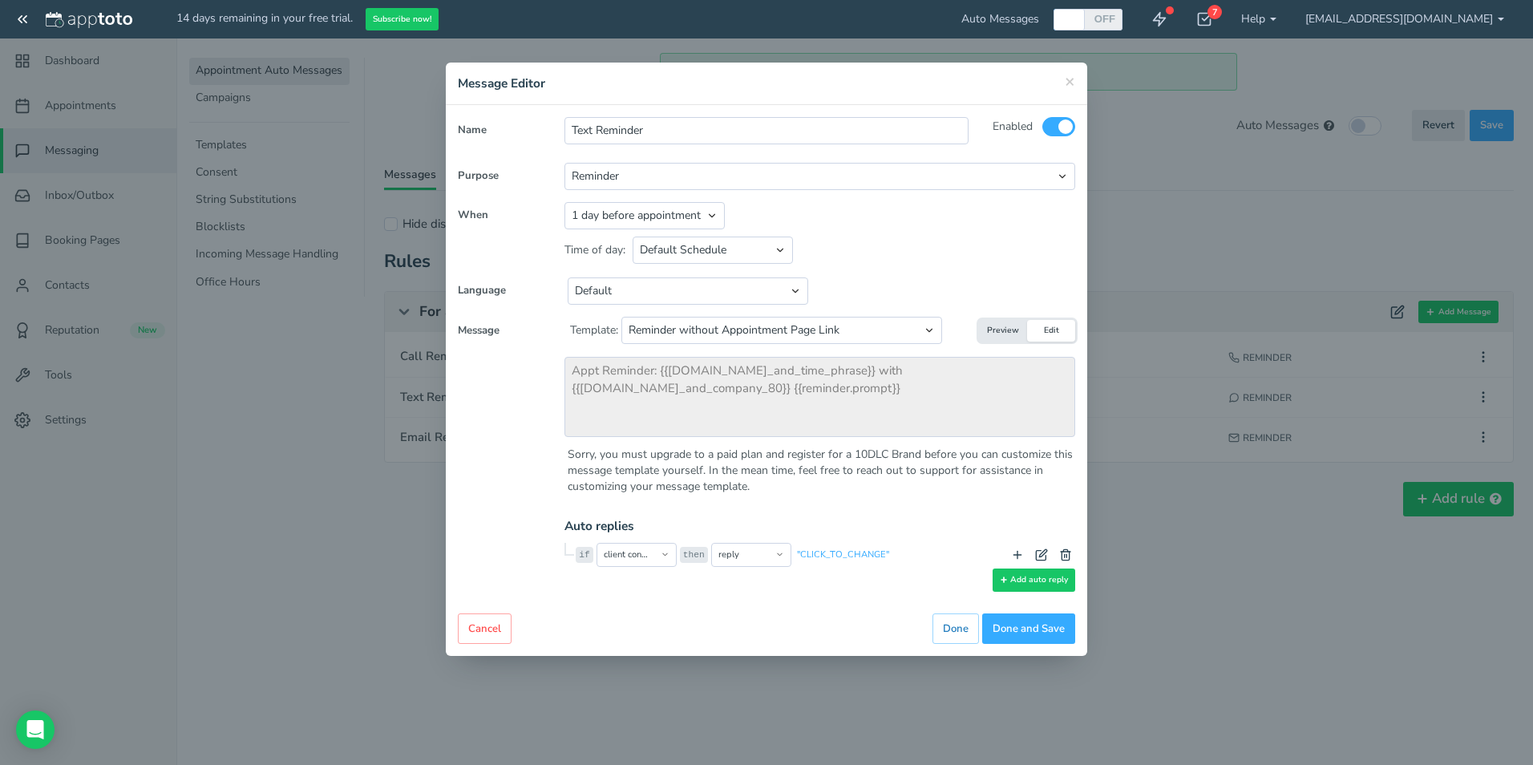
click at [1007, 325] on button "Preview" at bounding box center [1003, 331] width 48 height 22
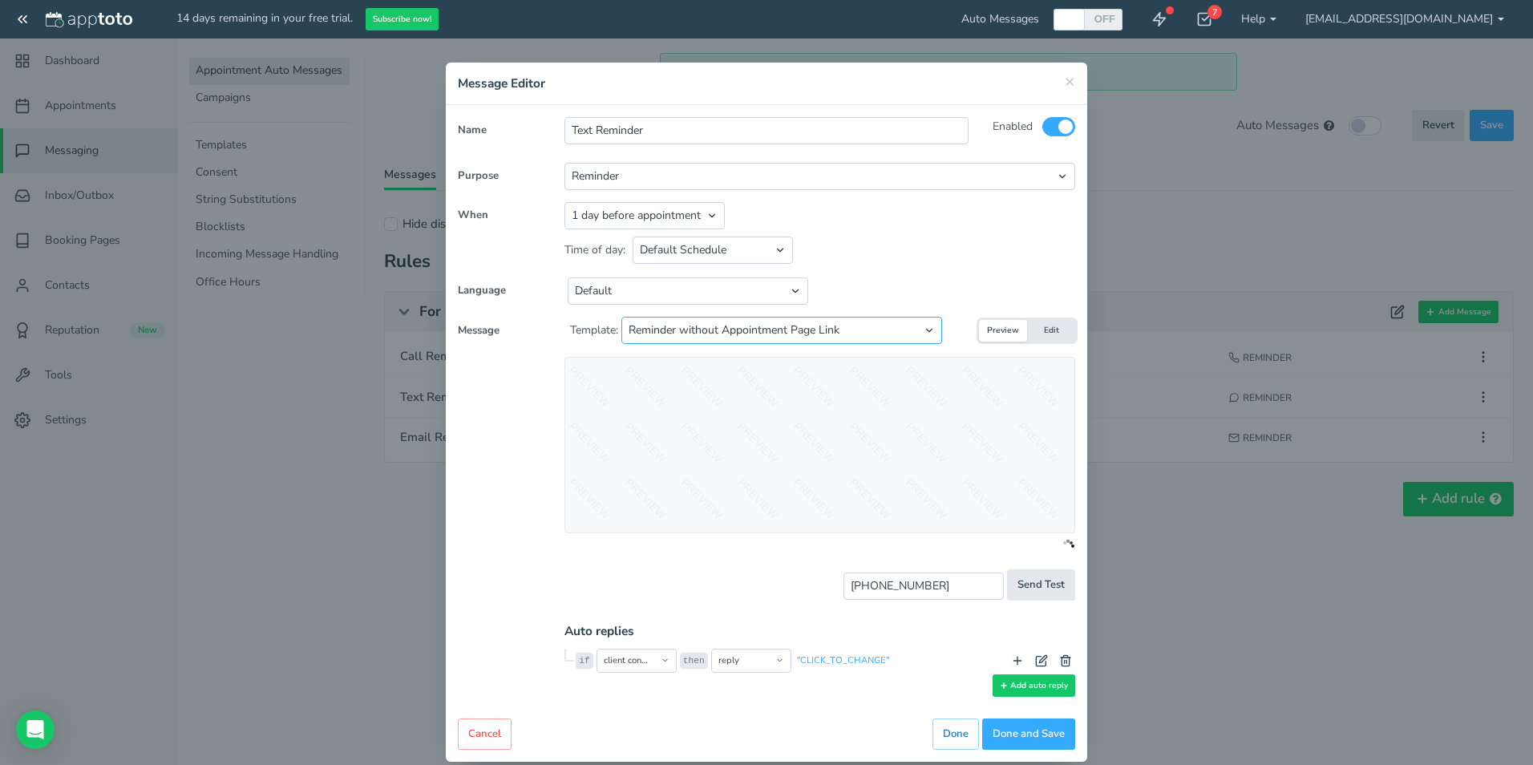
click at [830, 329] on select "Select template to apply... Default Reminder Default Reminder (just company nam…" at bounding box center [781, 330] width 321 height 27
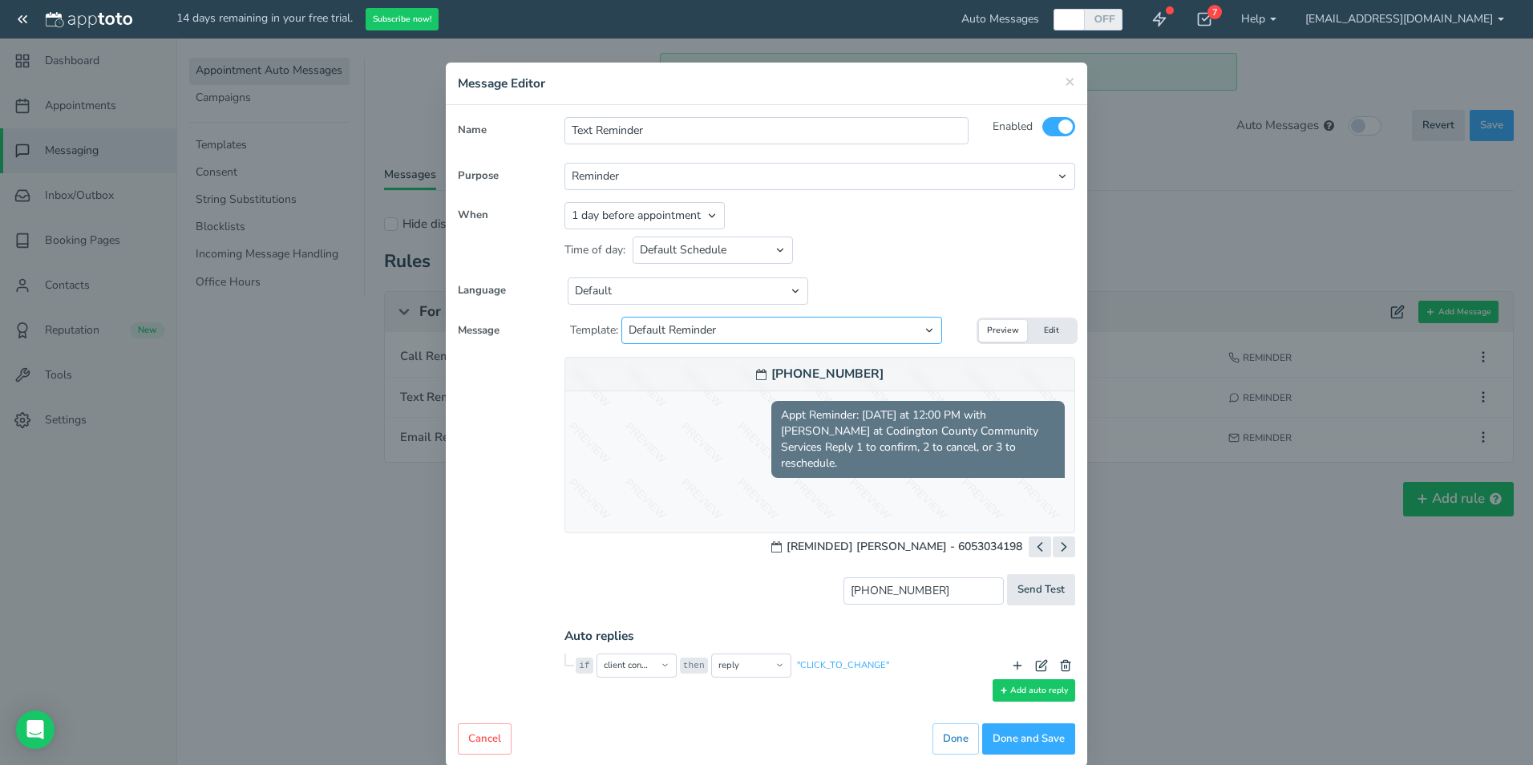
click at [622, 317] on select "Select template to apply... Default Reminder Default Reminder (just company nam…" at bounding box center [781, 330] width 321 height 27
click at [733, 327] on select "Select template to apply... Default Reminder Default Reminder (just company nam…" at bounding box center [781, 330] width 321 height 27
click at [622, 317] on select "Select template to apply... Default Reminder Default Reminder (just company nam…" at bounding box center [781, 330] width 321 height 27
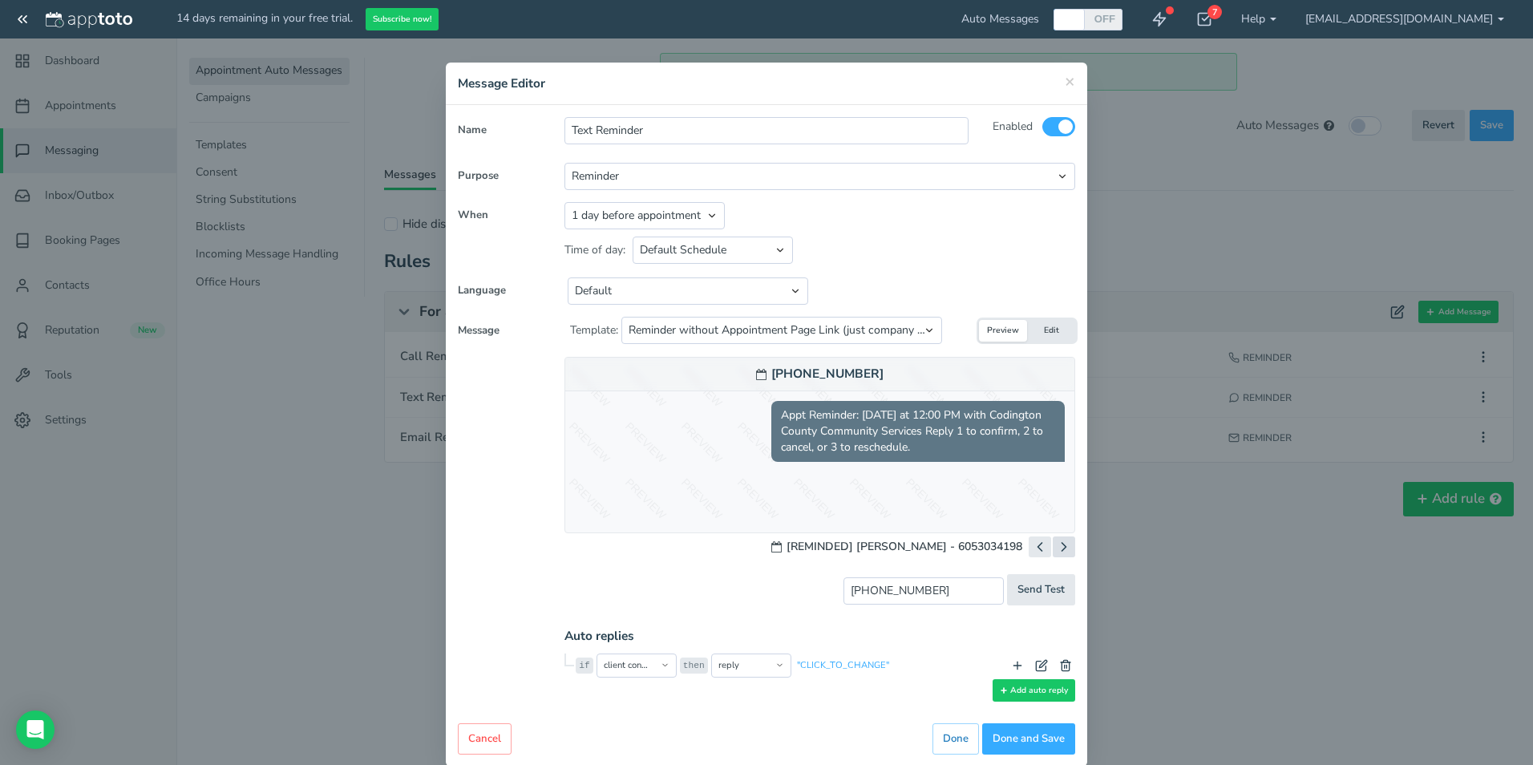
click at [1067, 546] on icon at bounding box center [1064, 547] width 16 height 16
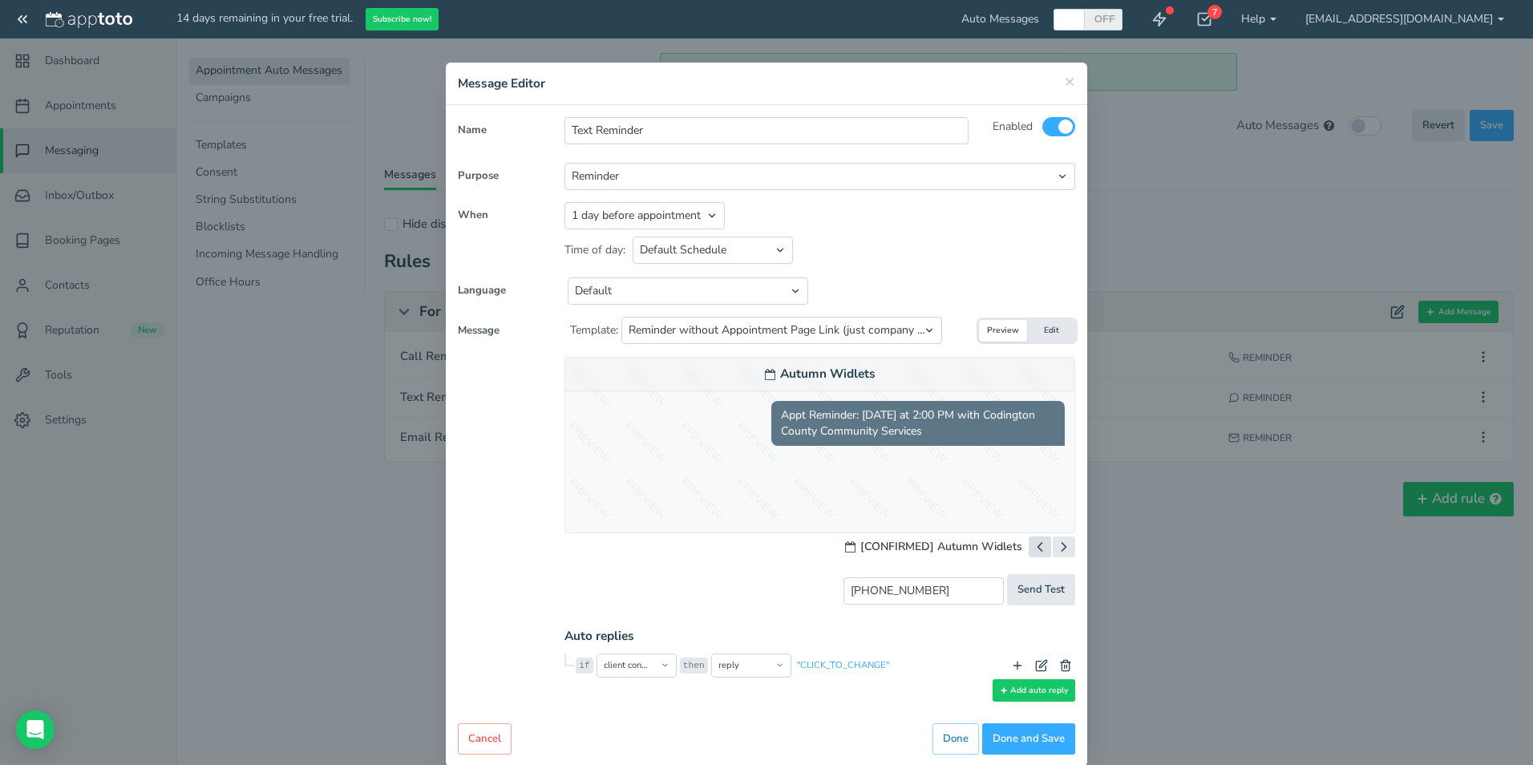
click at [1032, 544] on icon at bounding box center [1040, 547] width 16 height 16
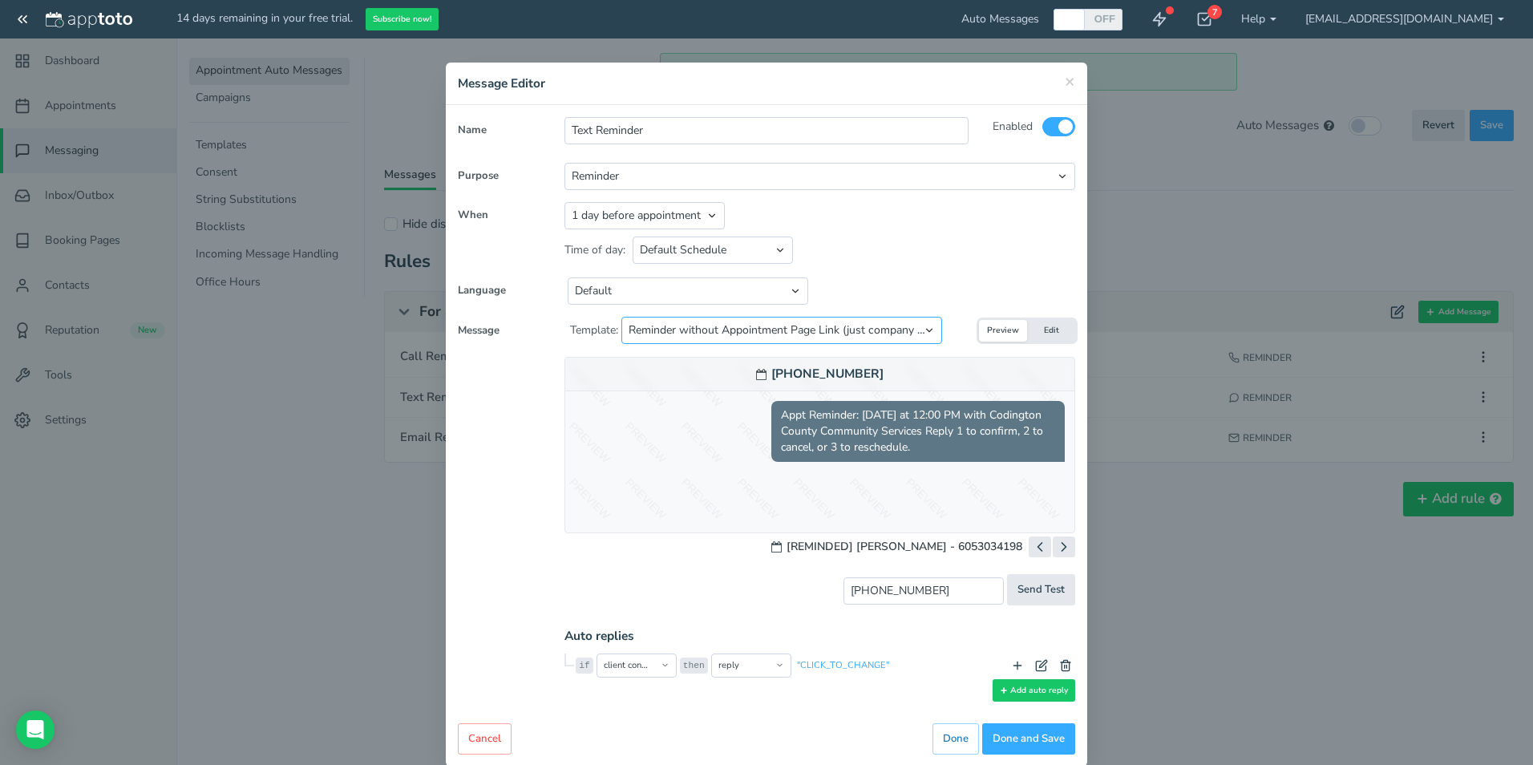
click at [833, 325] on select "Select template to apply... Default Reminder Default Reminder (just company nam…" at bounding box center [781, 330] width 321 height 27
select select "object:18643"
click at [622, 317] on select "Select template to apply... Default Reminder Default Reminder (just company nam…" at bounding box center [781, 330] width 321 height 27
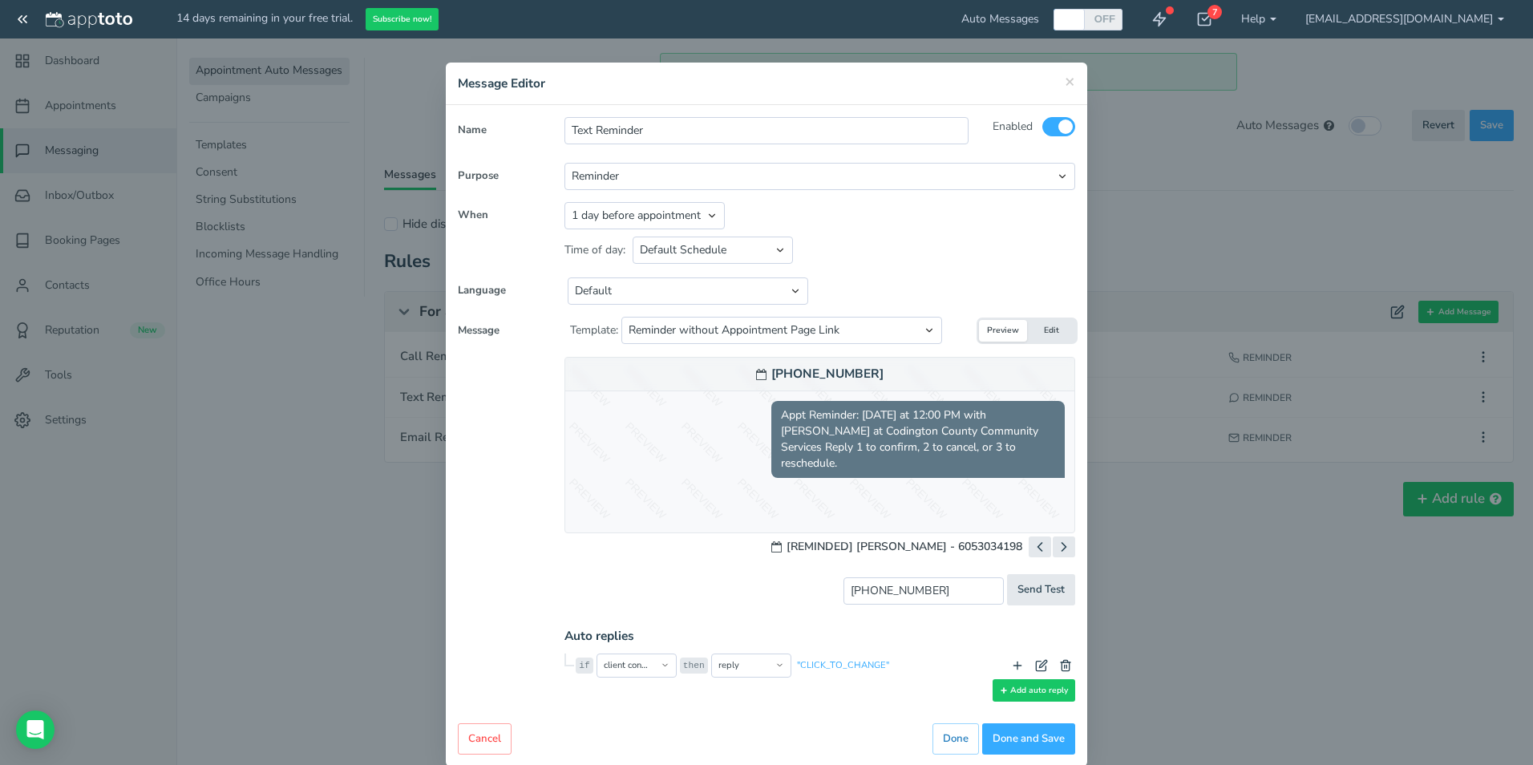
click at [1005, 329] on button "Preview" at bounding box center [1003, 331] width 48 height 22
click at [1070, 81] on span "×" at bounding box center [1069, 81] width 10 height 22
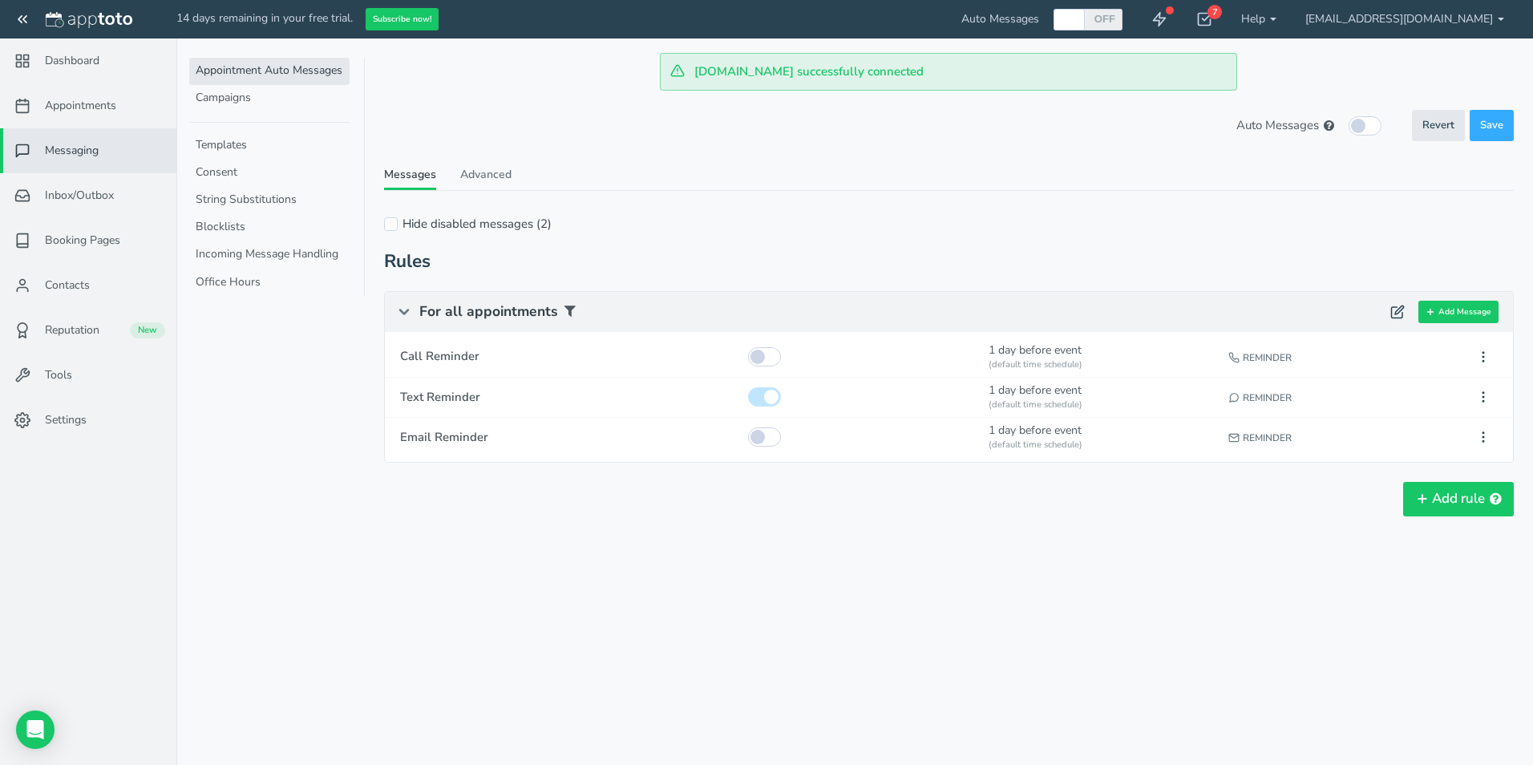
click at [1381, 23] on link "[EMAIL_ADDRESS][DOMAIN_NAME]" at bounding box center [1405, 19] width 228 height 38
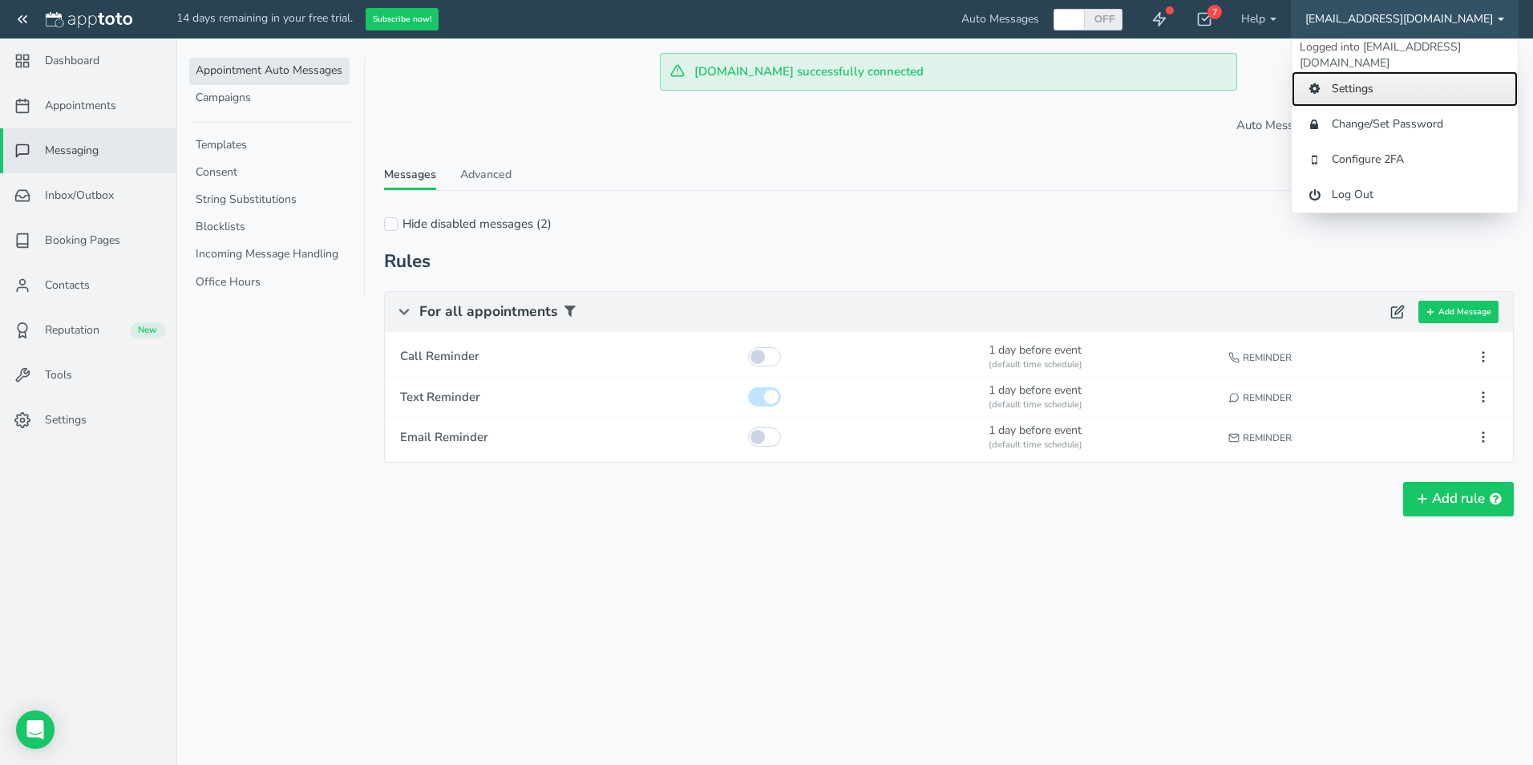
click at [1392, 98] on link "Settings" at bounding box center [1404, 88] width 226 height 35
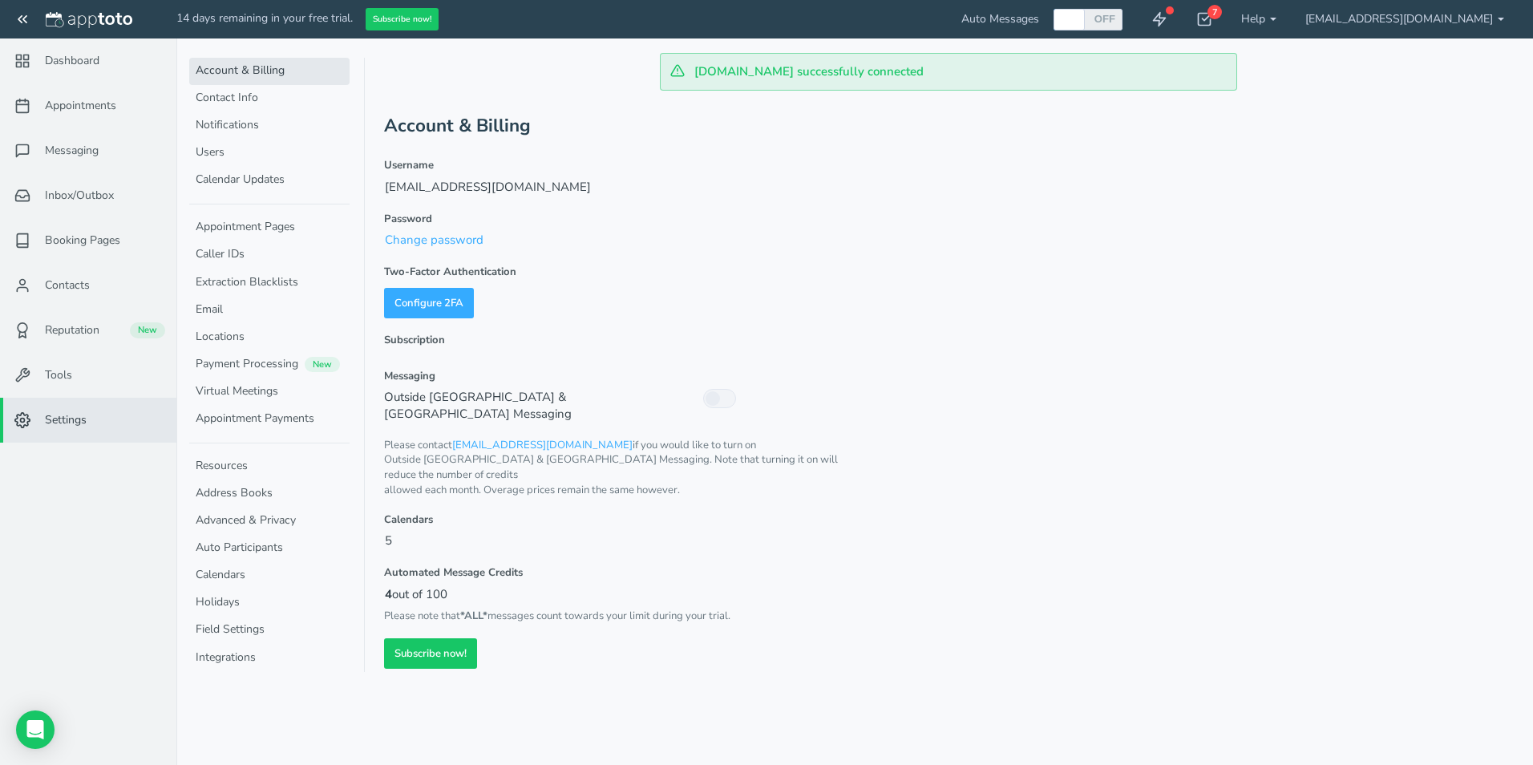
click at [239, 131] on link "Notifications" at bounding box center [269, 125] width 160 height 27
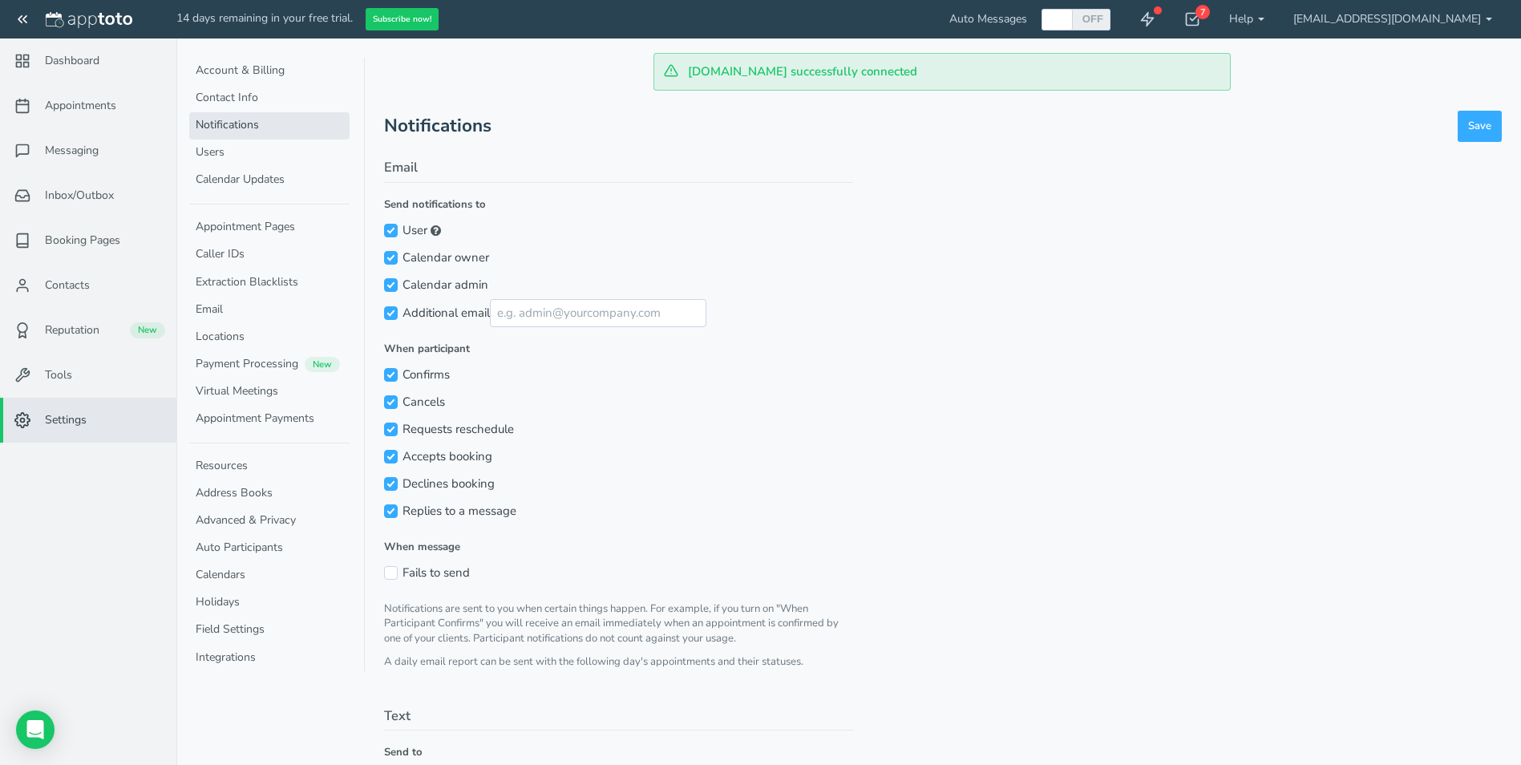
click at [87, 293] on span "Contacts" at bounding box center [67, 285] width 45 height 16
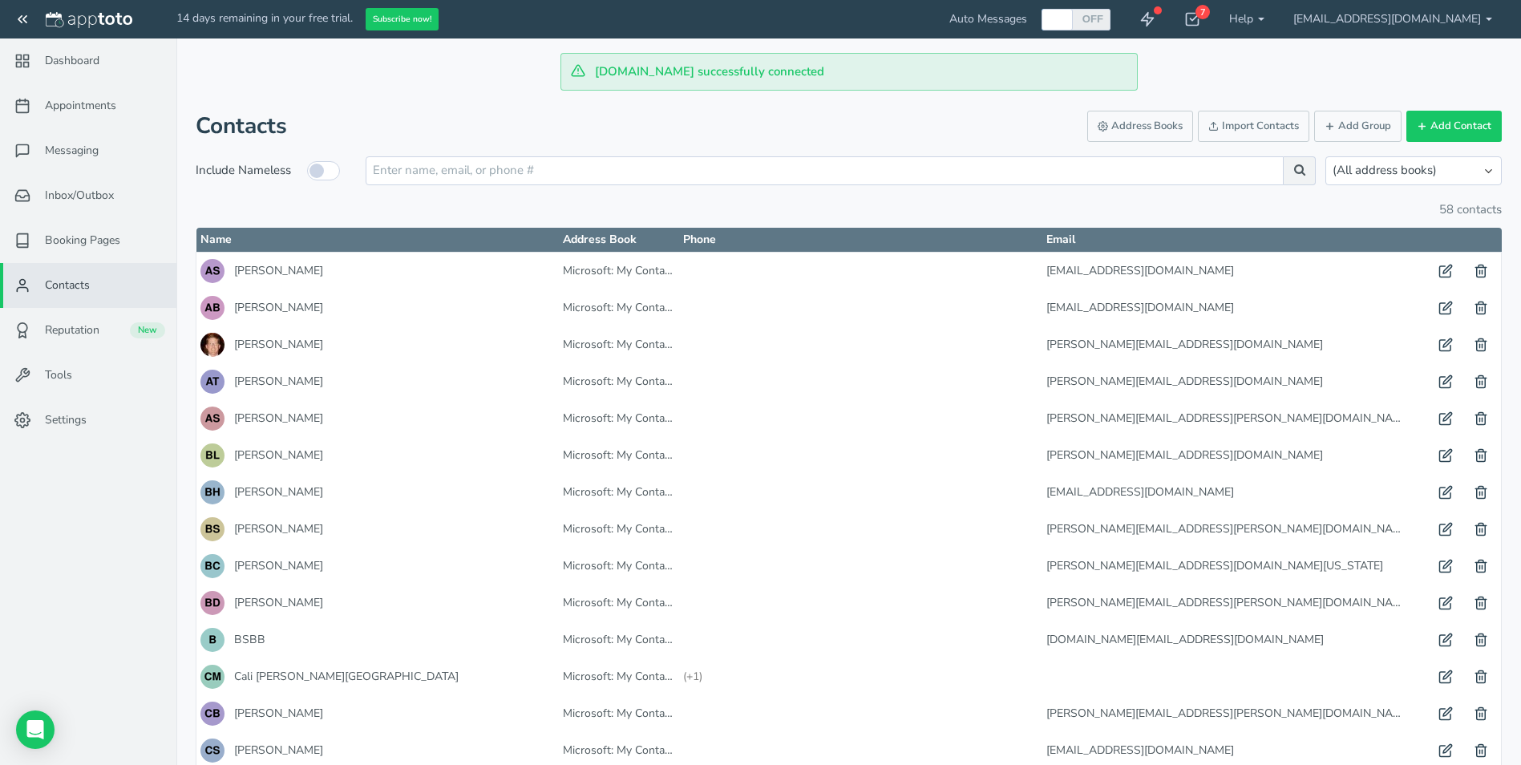
click at [1104, 22] on label "OFF" at bounding box center [1092, 19] width 22 height 14
checkbox input "true"
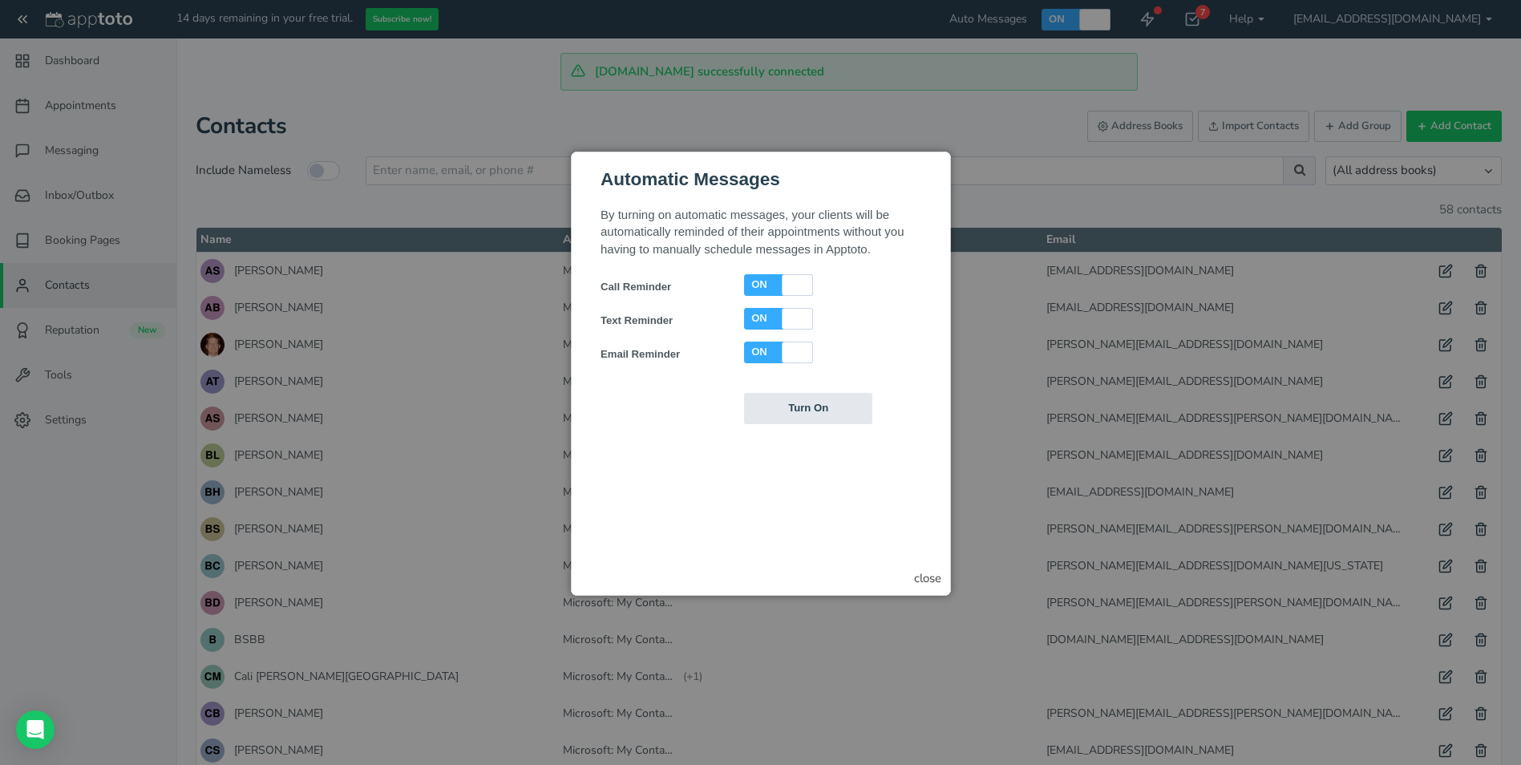
click at [923, 579] on div "close" at bounding box center [927, 578] width 27 height 17
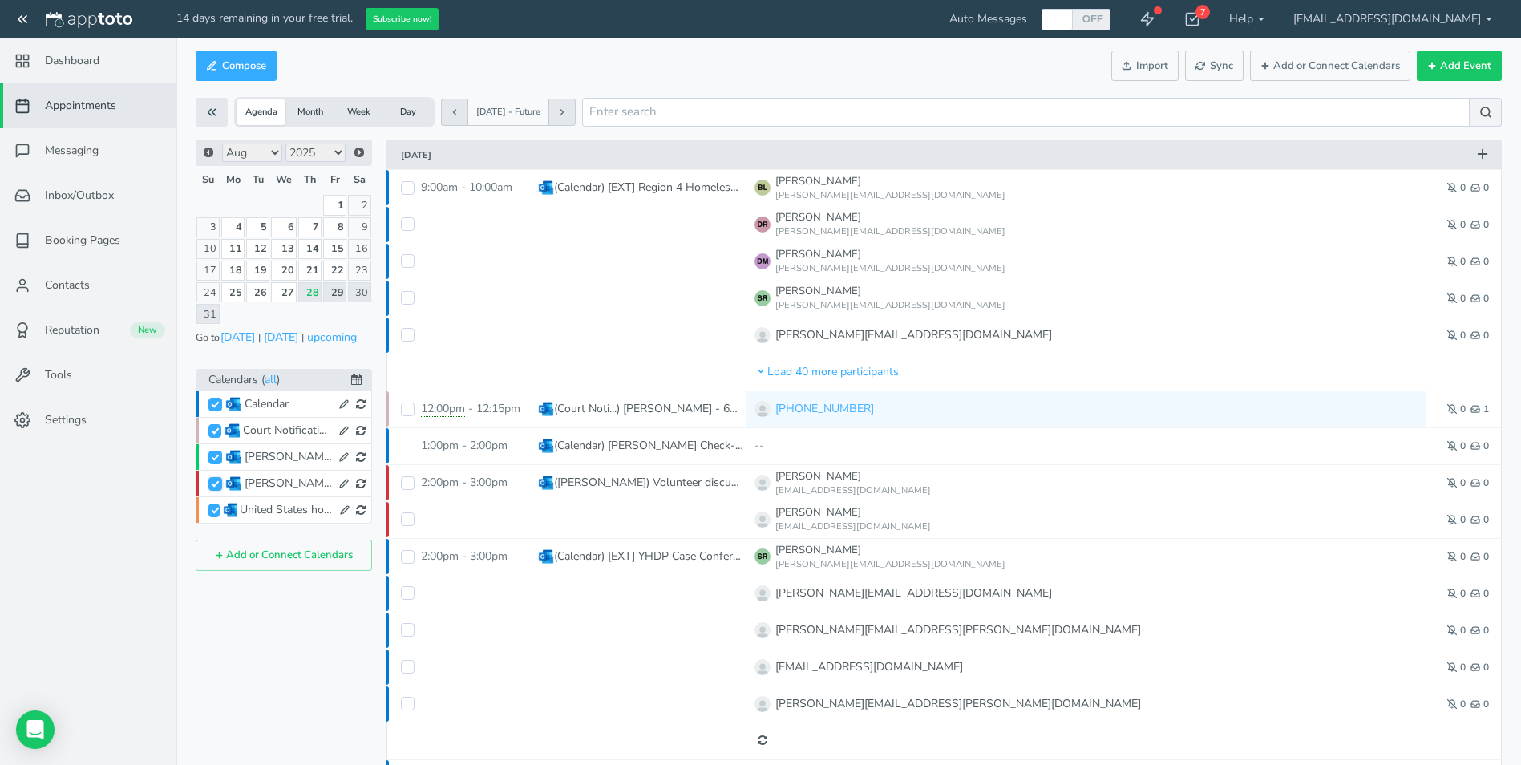
click at [215, 484] on input "[PERSON_NAME]" at bounding box center [215, 484] width 14 height 14
checkbox input "false"
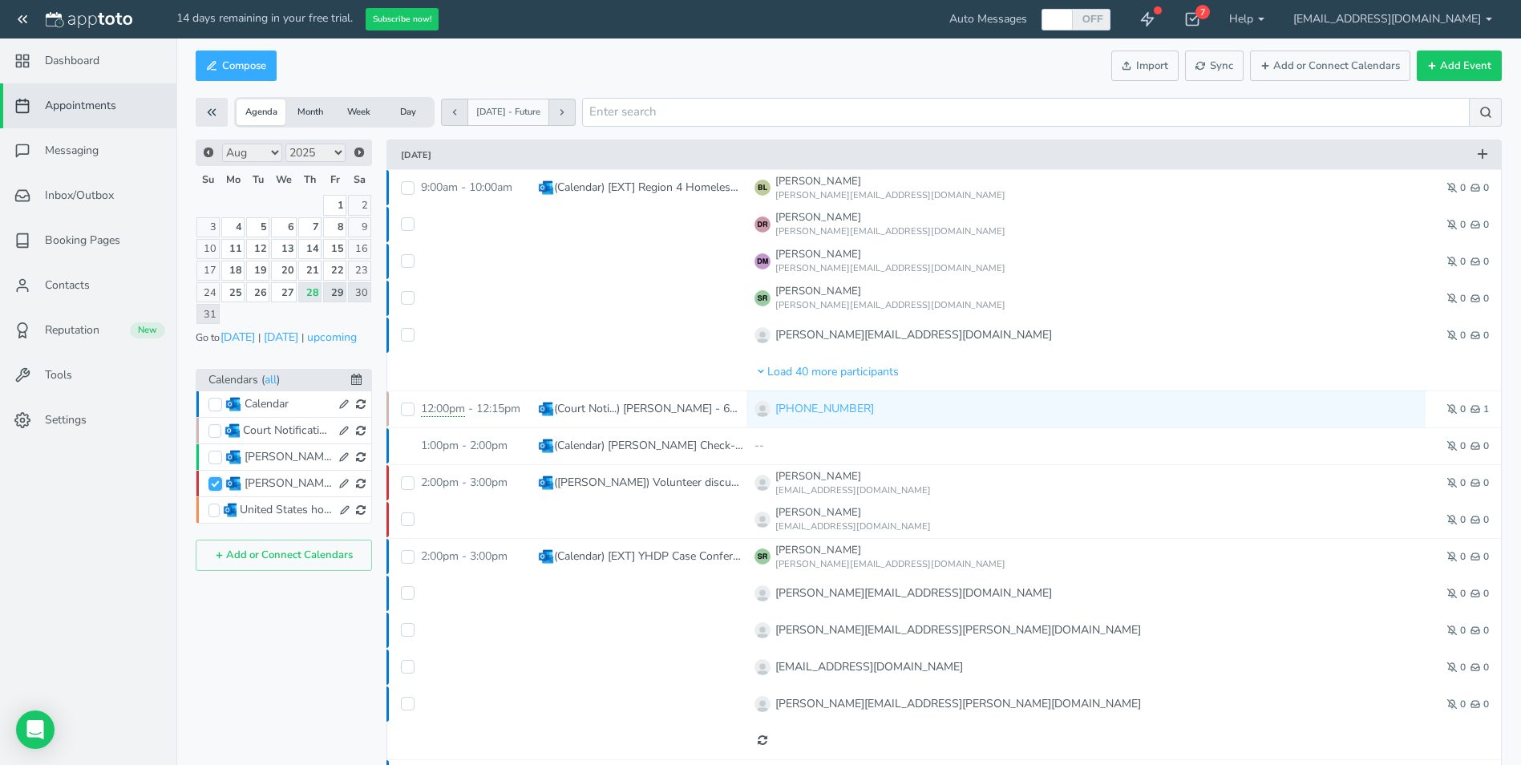
checkbox input "true"
checkbox input "false"
